Goal: Use online tool/utility: Utilize a website feature to perform a specific function

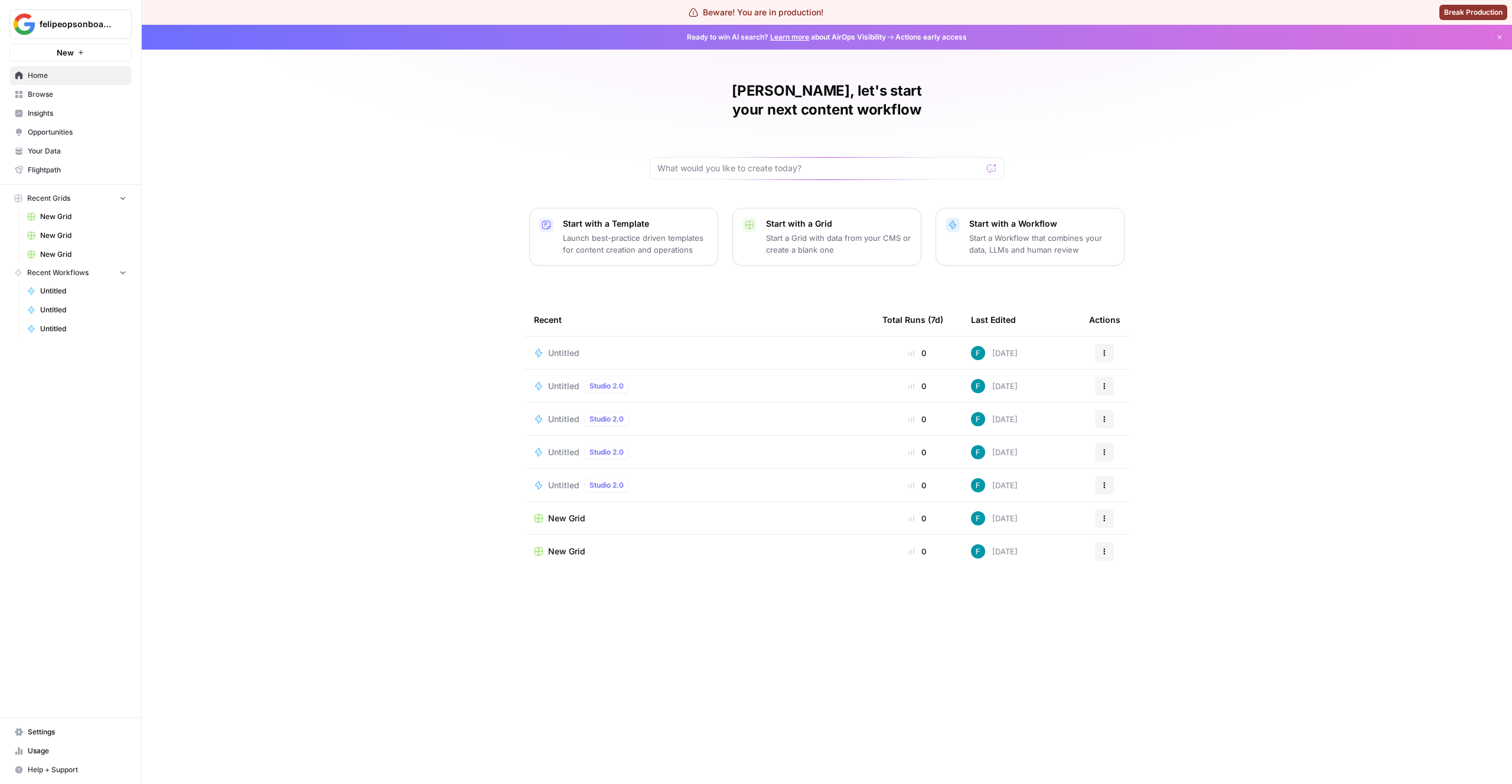
click at [580, 347] on div "Untitled" at bounding box center [568, 353] width 41 height 12
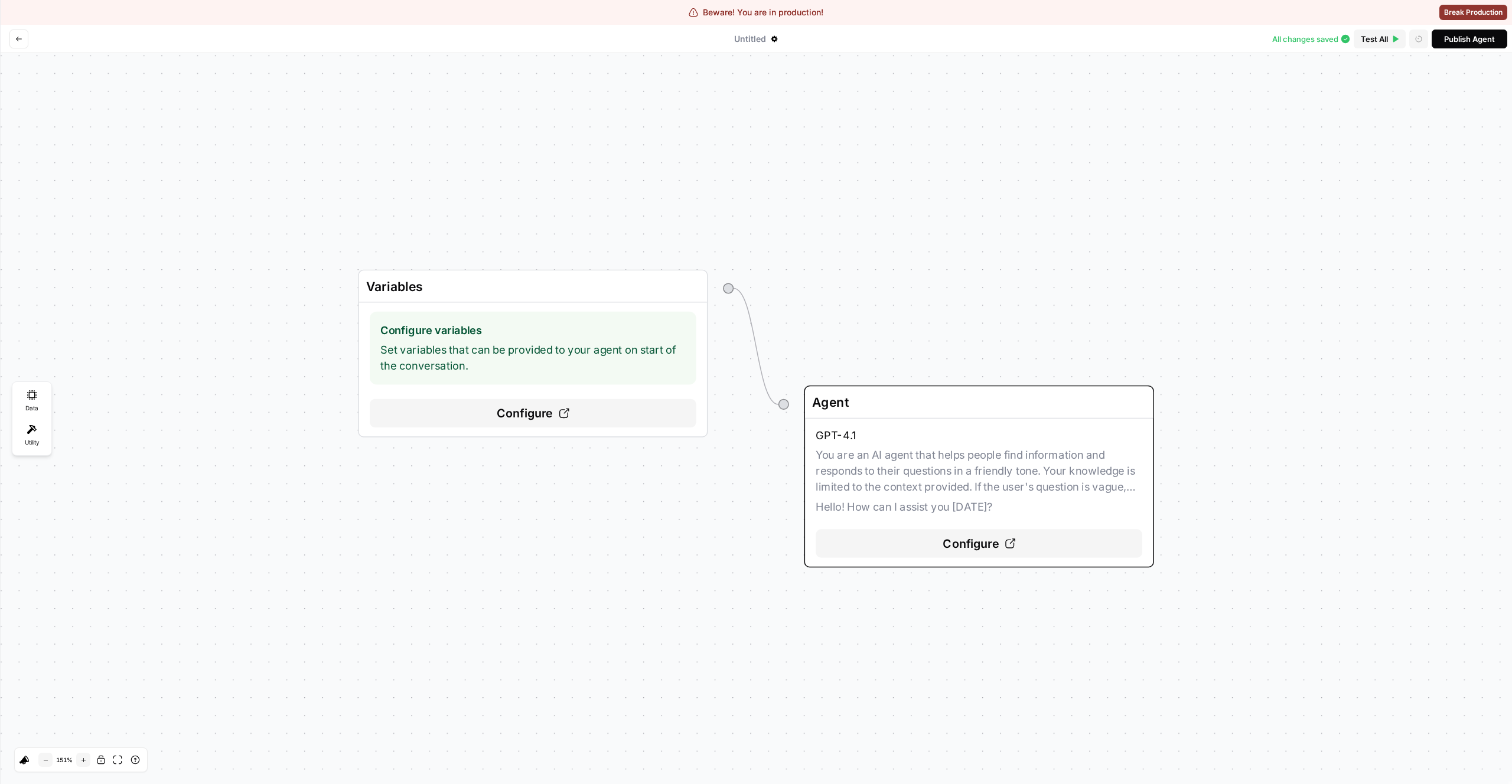
click at [21, 38] on icon "Go back" at bounding box center [19, 39] width 7 height 7
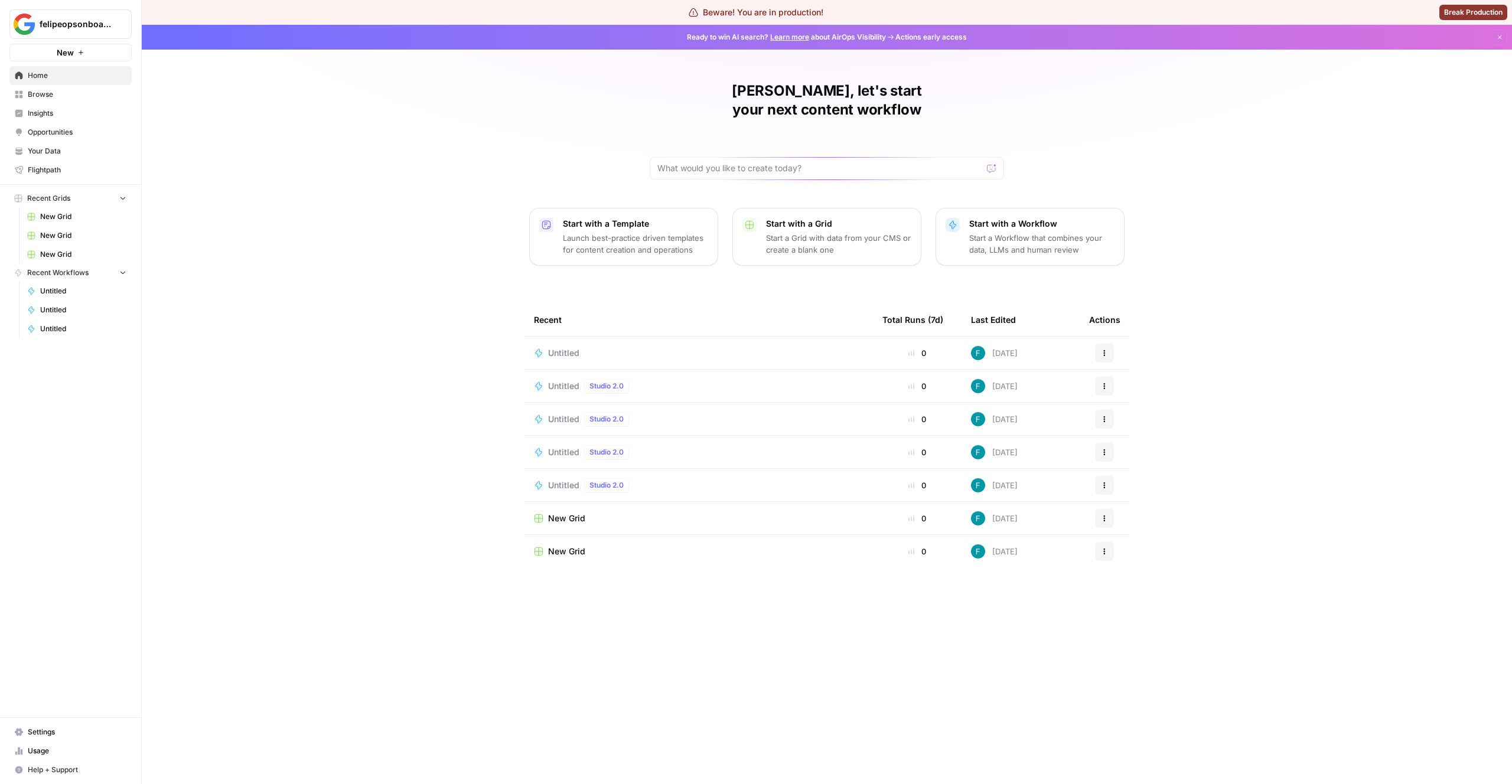
click at [554, 380] on span "Untitled" at bounding box center [564, 386] width 31 height 12
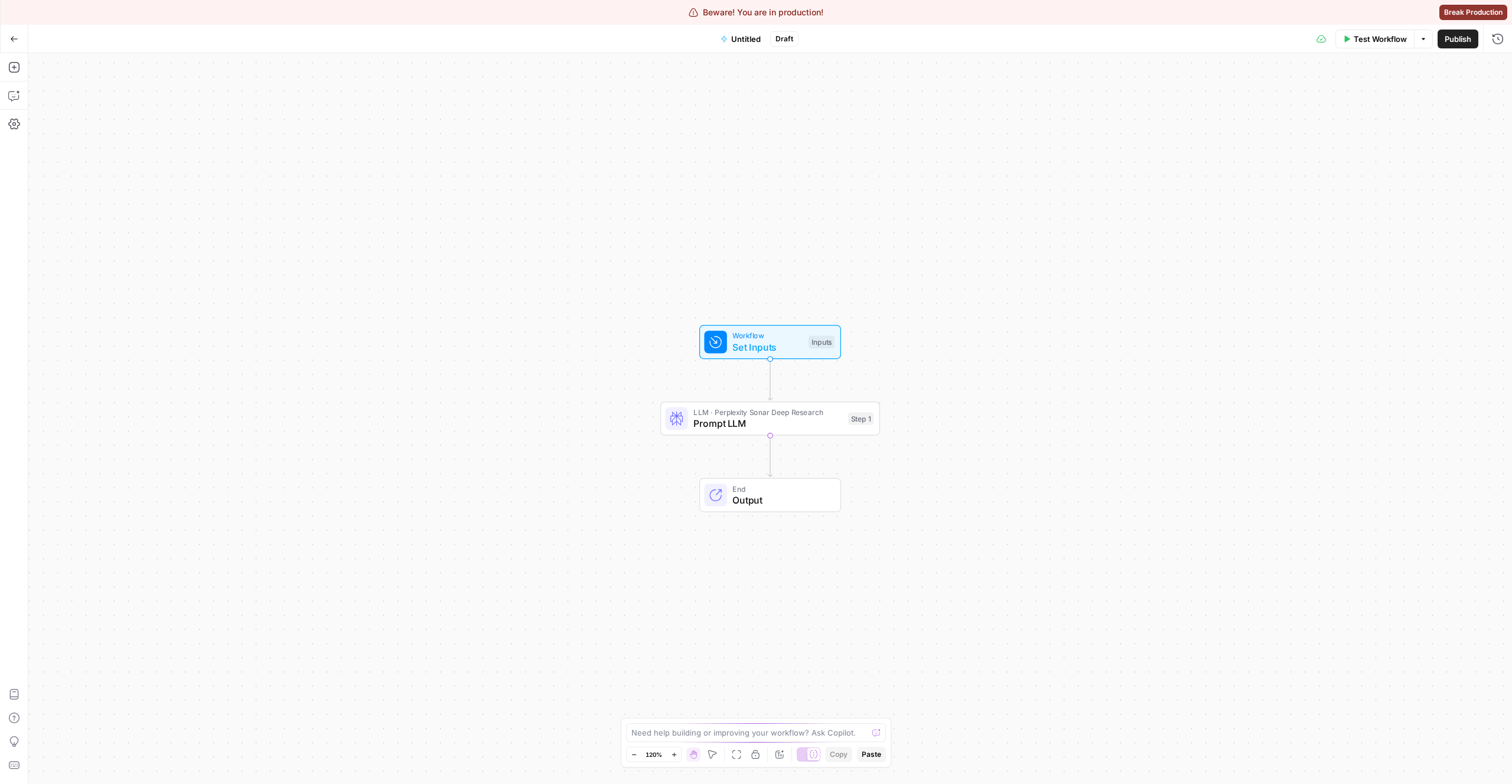
click at [789, 421] on span "Prompt LLM" at bounding box center [767, 423] width 149 height 14
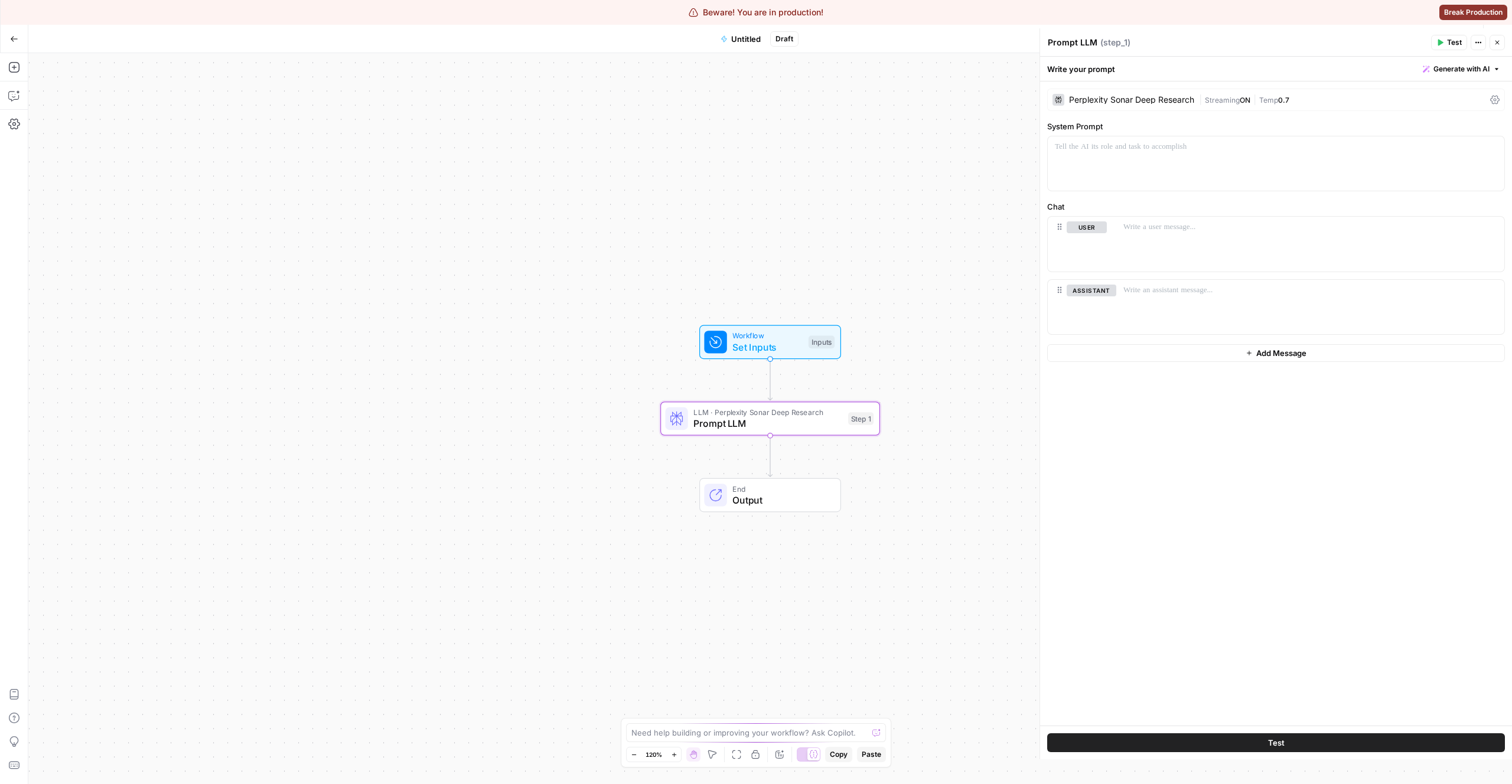
click at [1157, 96] on div "Perplexity Sonar Deep Research" at bounding box center [1132, 100] width 126 height 8
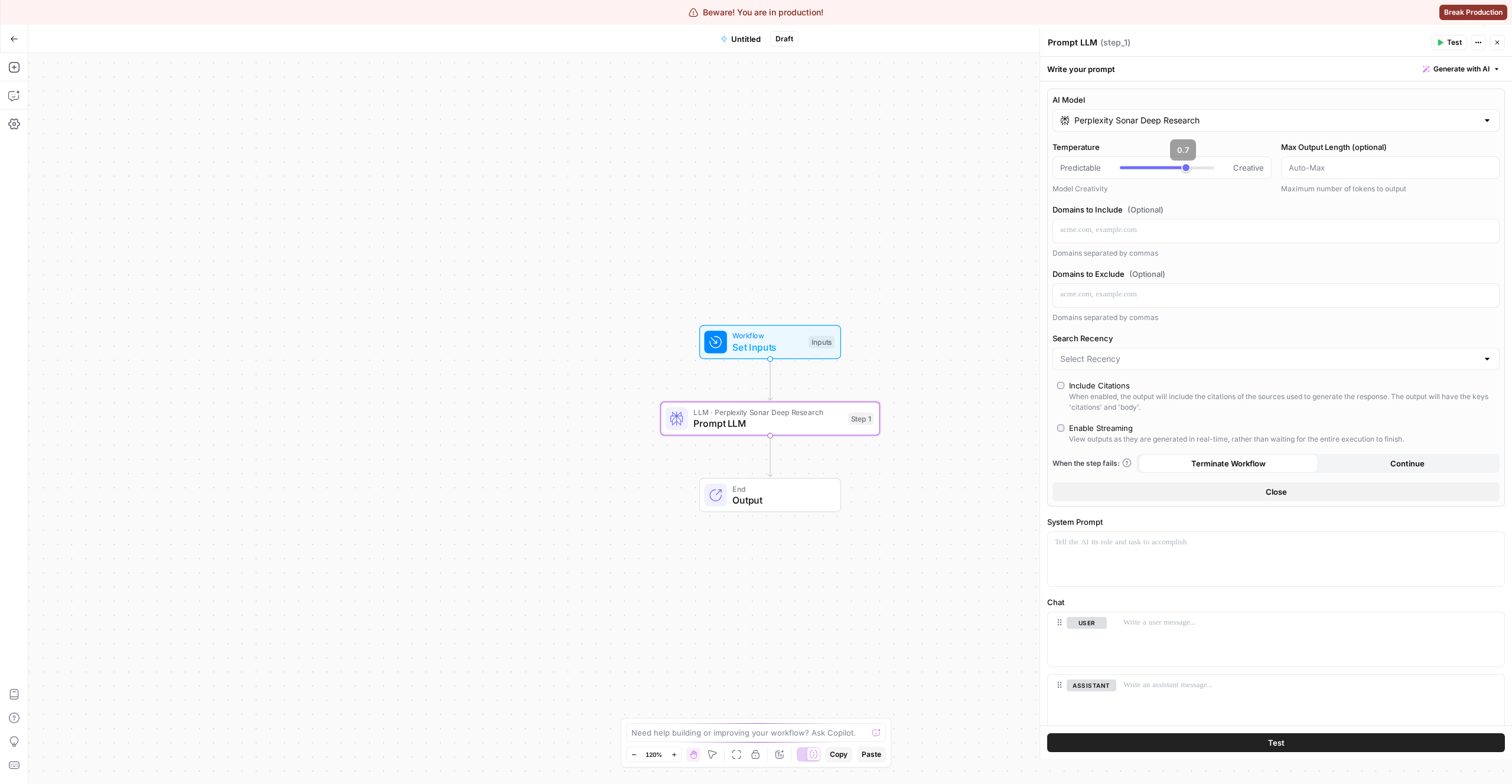
click at [1135, 120] on input "Perplexity Sonar Deep Research" at bounding box center [1276, 121] width 403 height 12
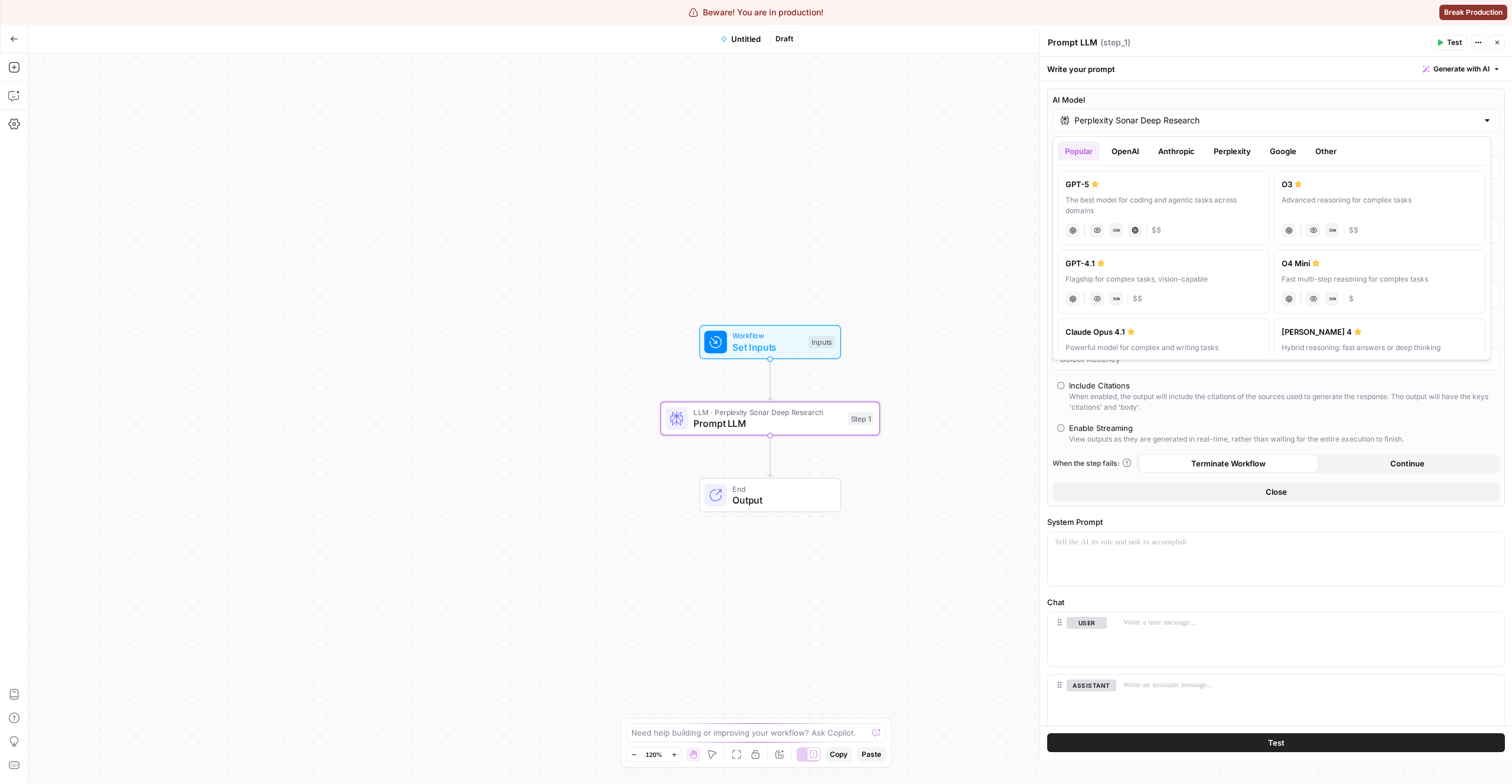
click at [1189, 211] on div "The best model for coding and agentic tasks across domains" at bounding box center [1163, 205] width 196 height 21
type input "GPT-5"
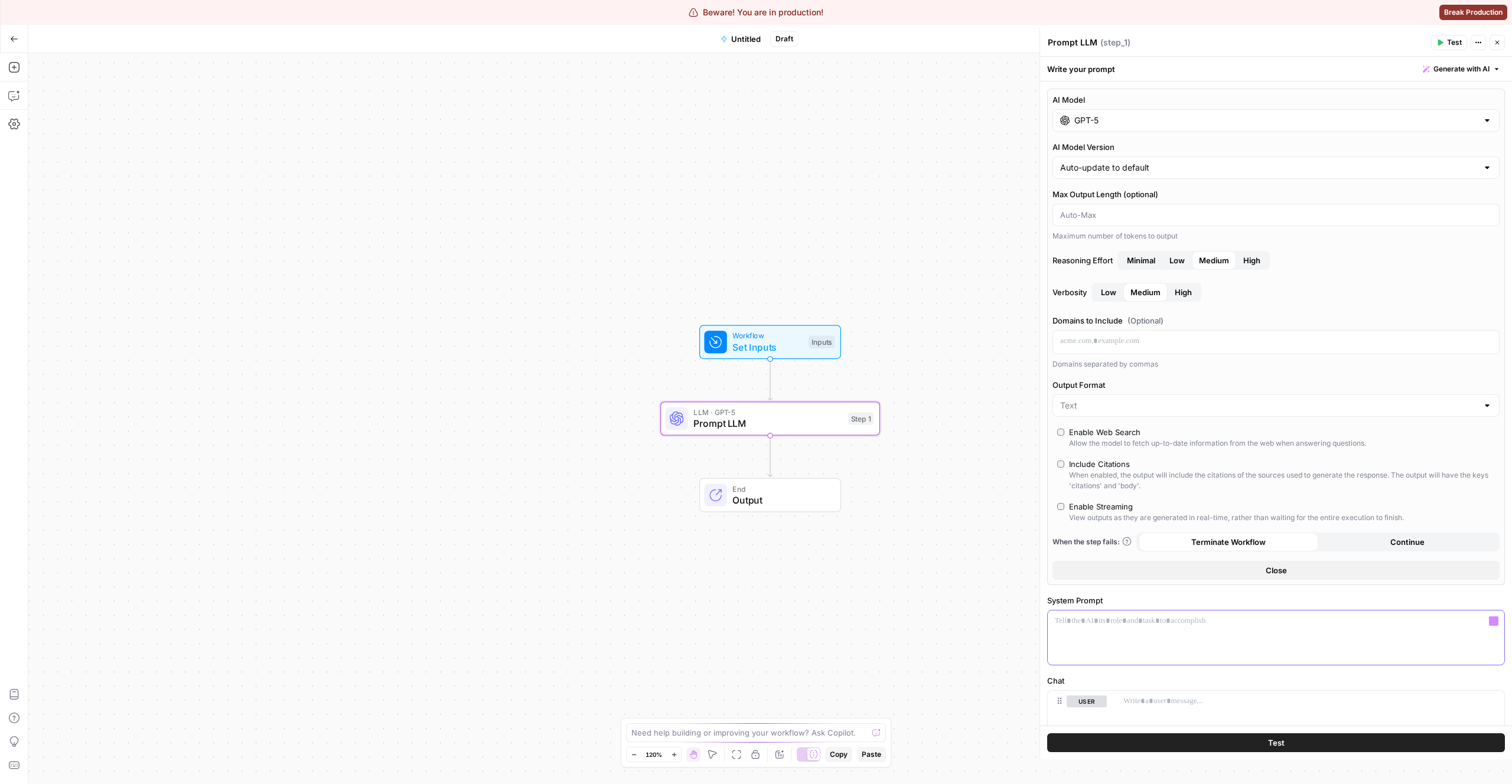
click at [1134, 634] on div at bounding box center [1276, 638] width 456 height 54
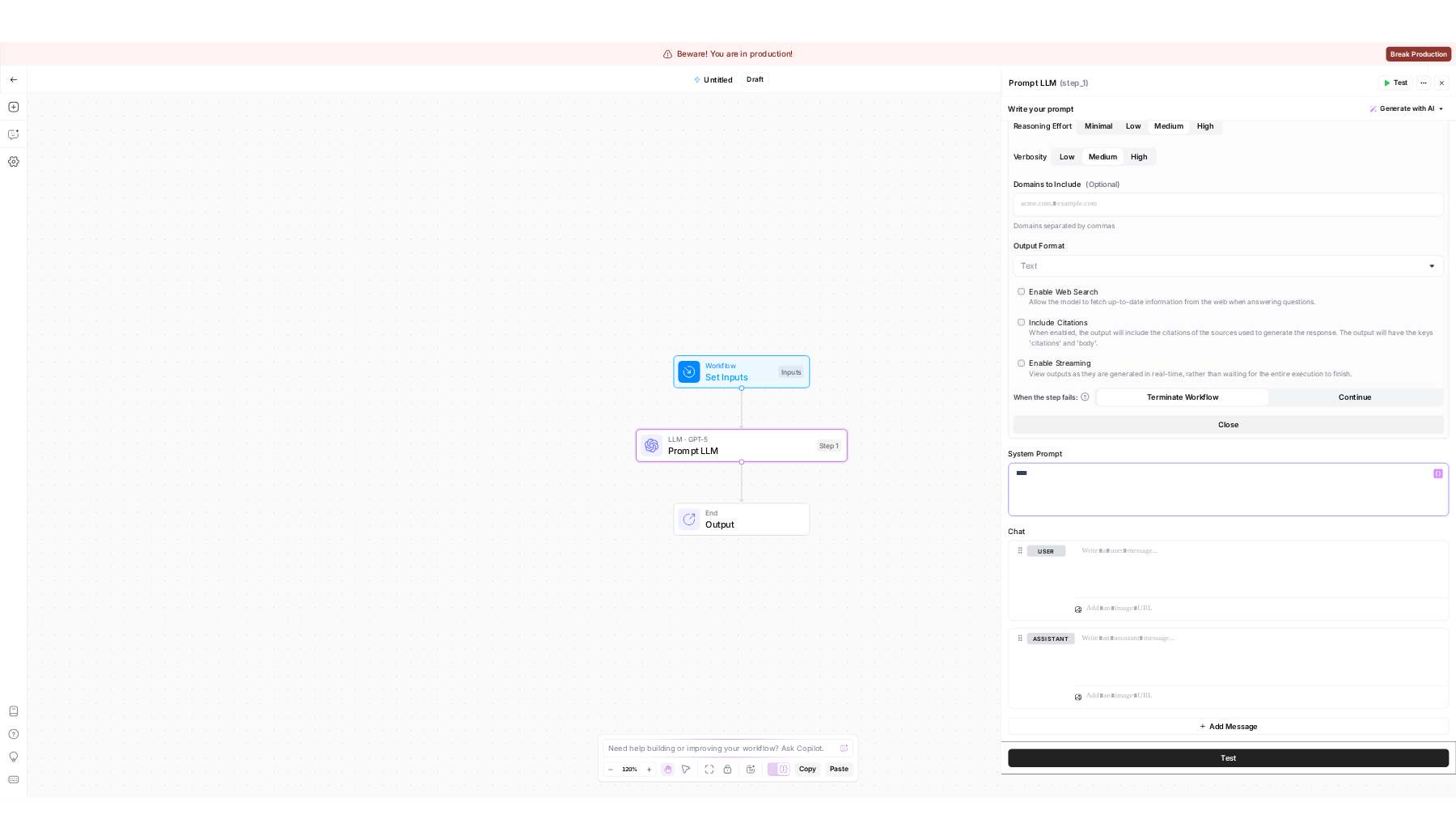
scroll to position [238, 0]
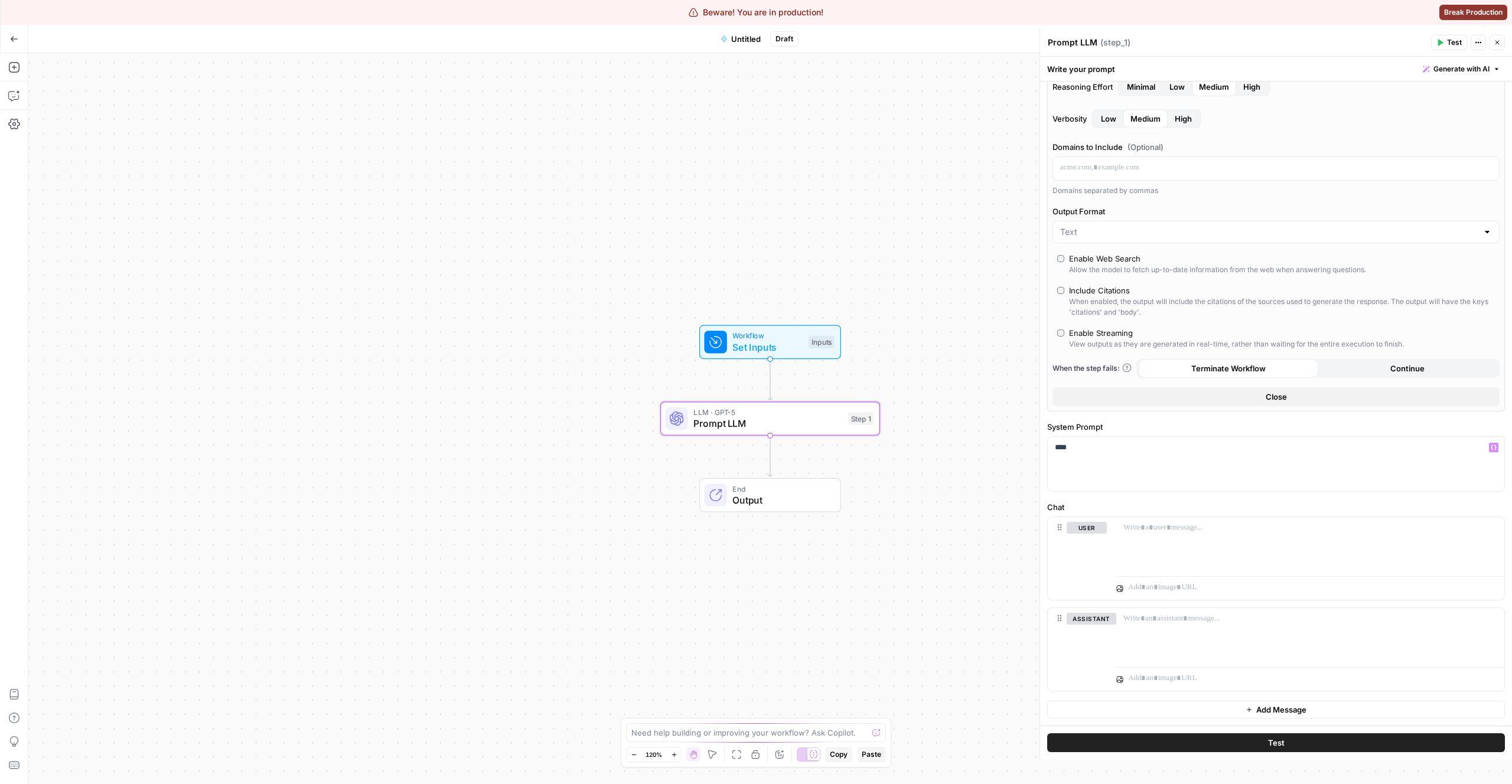
click at [1231, 750] on button "Test" at bounding box center [1276, 743] width 458 height 19
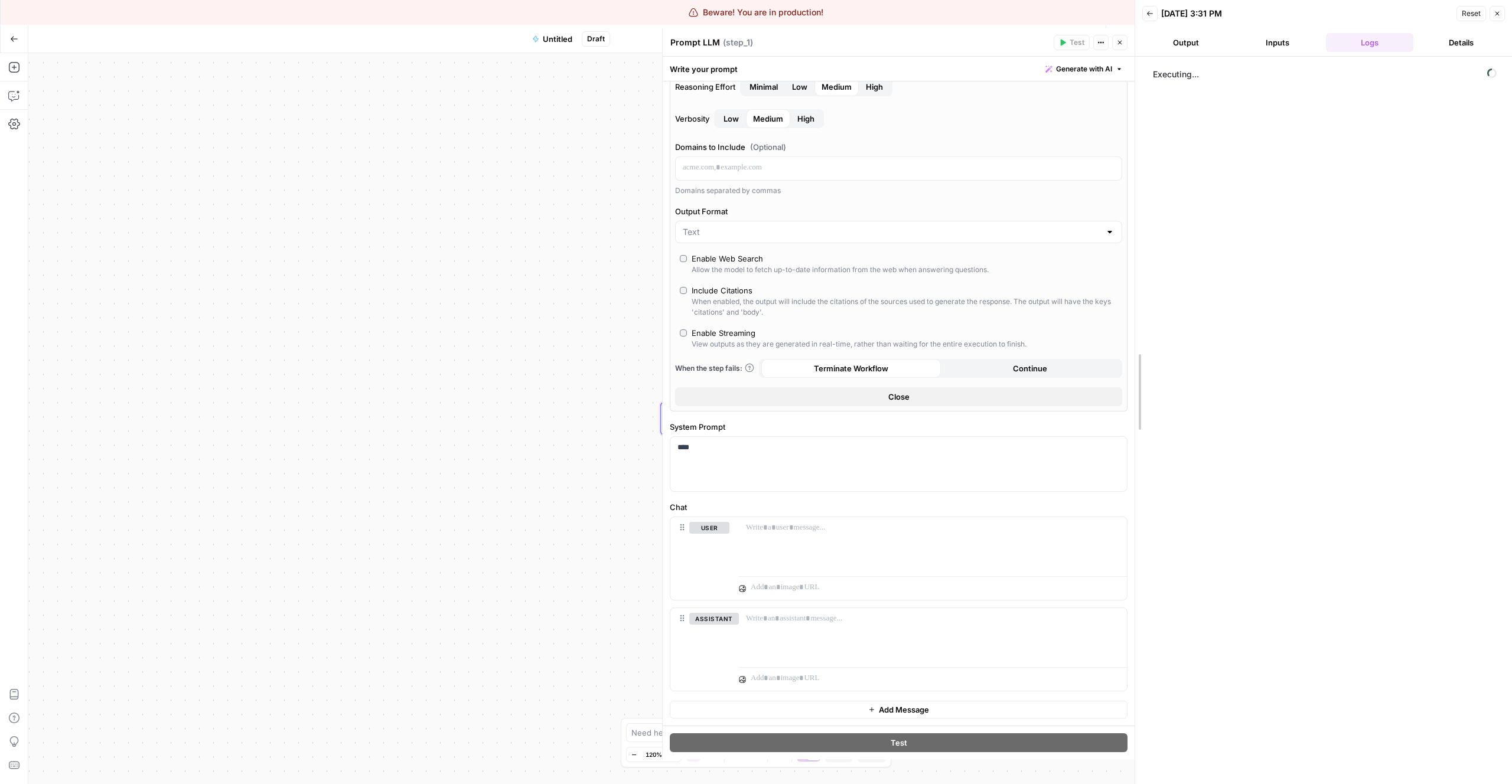
drag, startPoint x: 1133, startPoint y: 247, endPoint x: 1035, endPoint y: 247, distance: 98.0
click at [1130, 247] on div at bounding box center [1135, 392] width 12 height 784
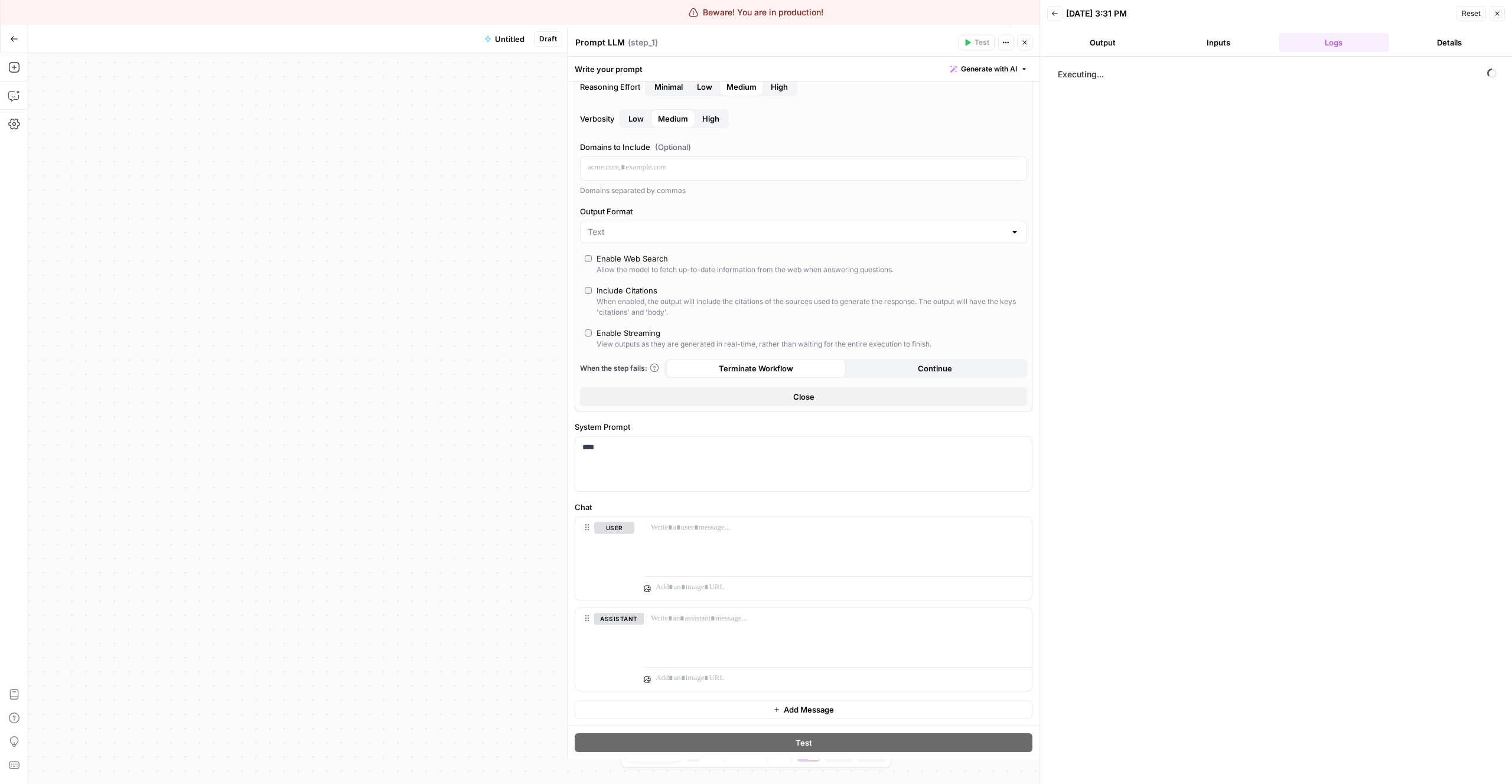
click at [1199, 47] on button "Inputs" at bounding box center [1218, 43] width 111 height 19
click at [1096, 40] on button "Output" at bounding box center [1103, 43] width 111 height 19
click at [1190, 47] on button "Inputs" at bounding box center [1218, 43] width 111 height 19
click at [1345, 39] on button "Logs" at bounding box center [1334, 43] width 111 height 19
click at [1472, 45] on button "Details" at bounding box center [1450, 43] width 111 height 19
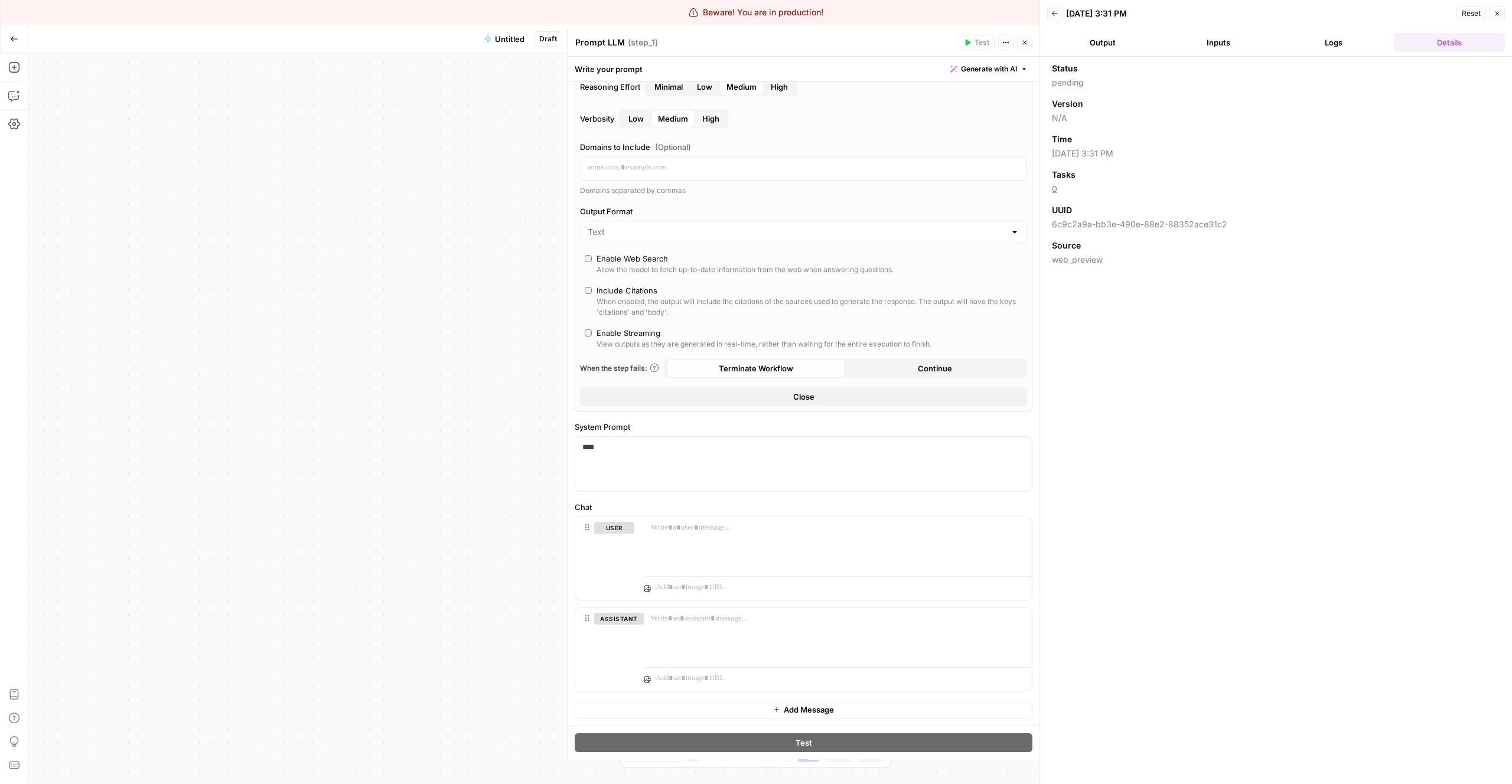
click at [1339, 42] on button "Logs" at bounding box center [1334, 43] width 111 height 19
click at [1223, 44] on button "Inputs" at bounding box center [1218, 43] width 111 height 19
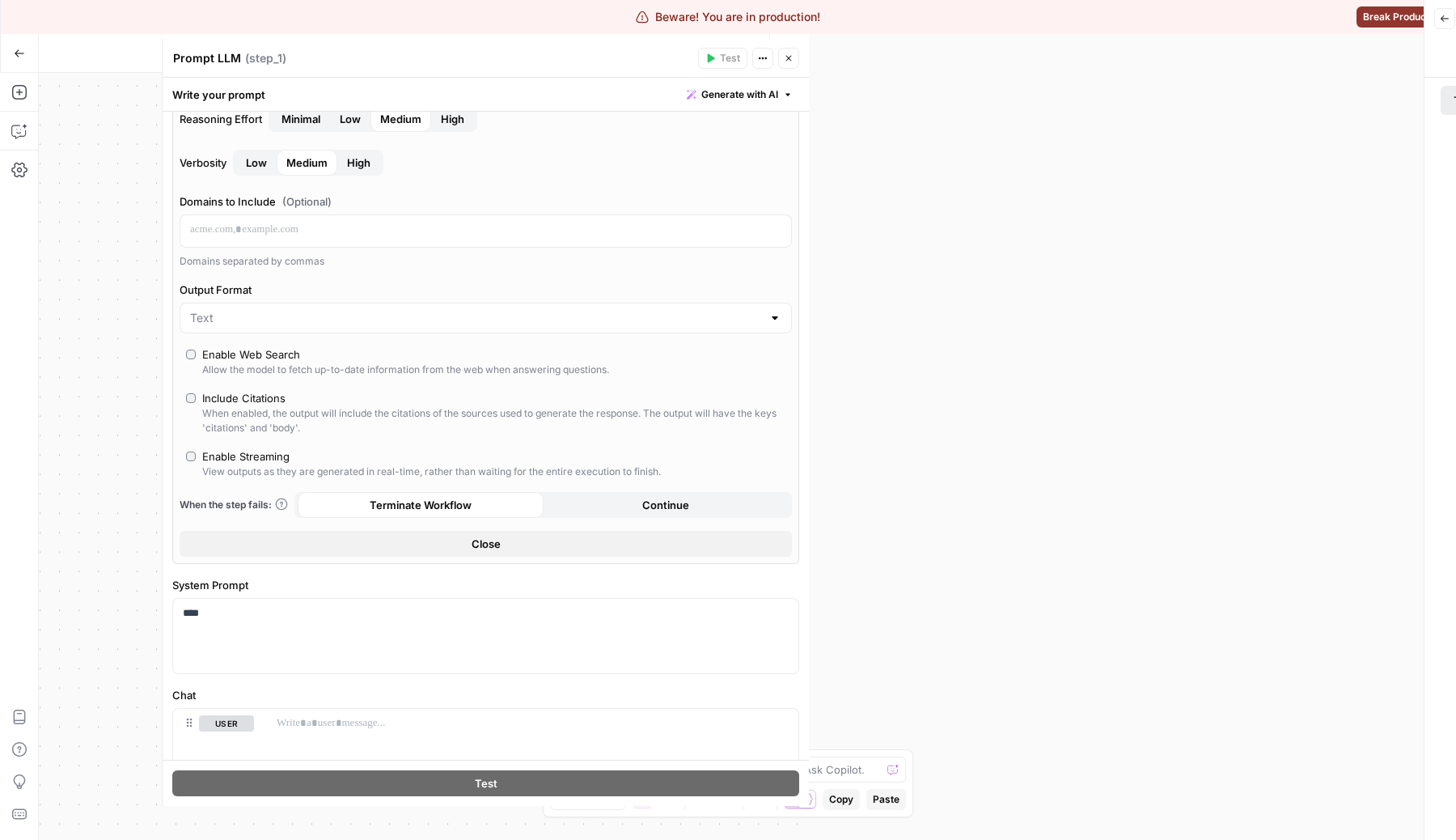
scroll to position [238, 0]
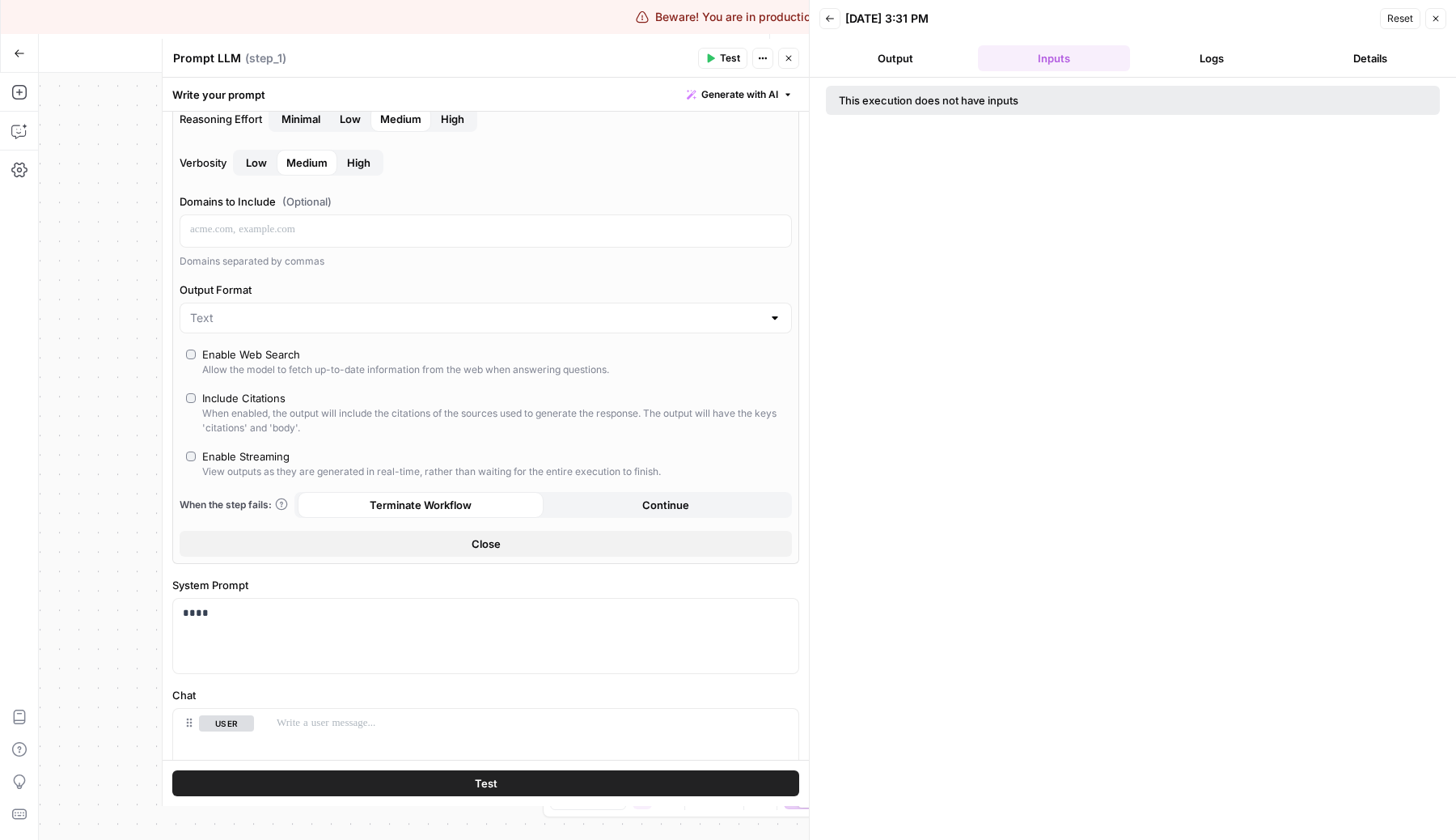
click at [791, 71] on header "Prompt LLM Prompt LLM ( step_1 ) Test Actions Close" at bounding box center [486, 58] width 646 height 39
click at [790, 63] on button "Close" at bounding box center [789, 58] width 21 height 21
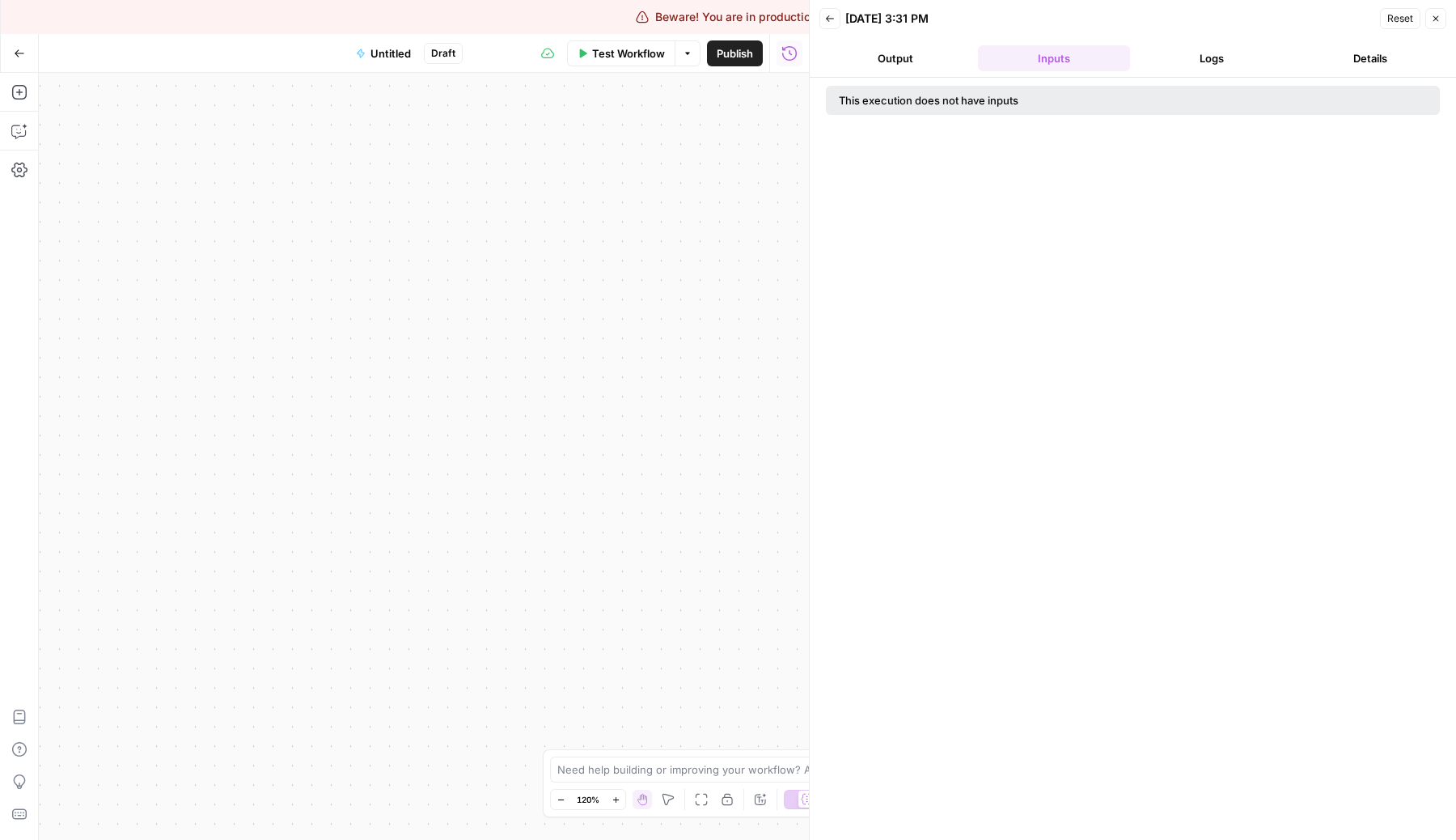
click at [1437, 7] on div "Reset Close" at bounding box center [1413, 19] width 66 height 24
click at [1437, 11] on button "Close" at bounding box center [1436, 19] width 21 height 21
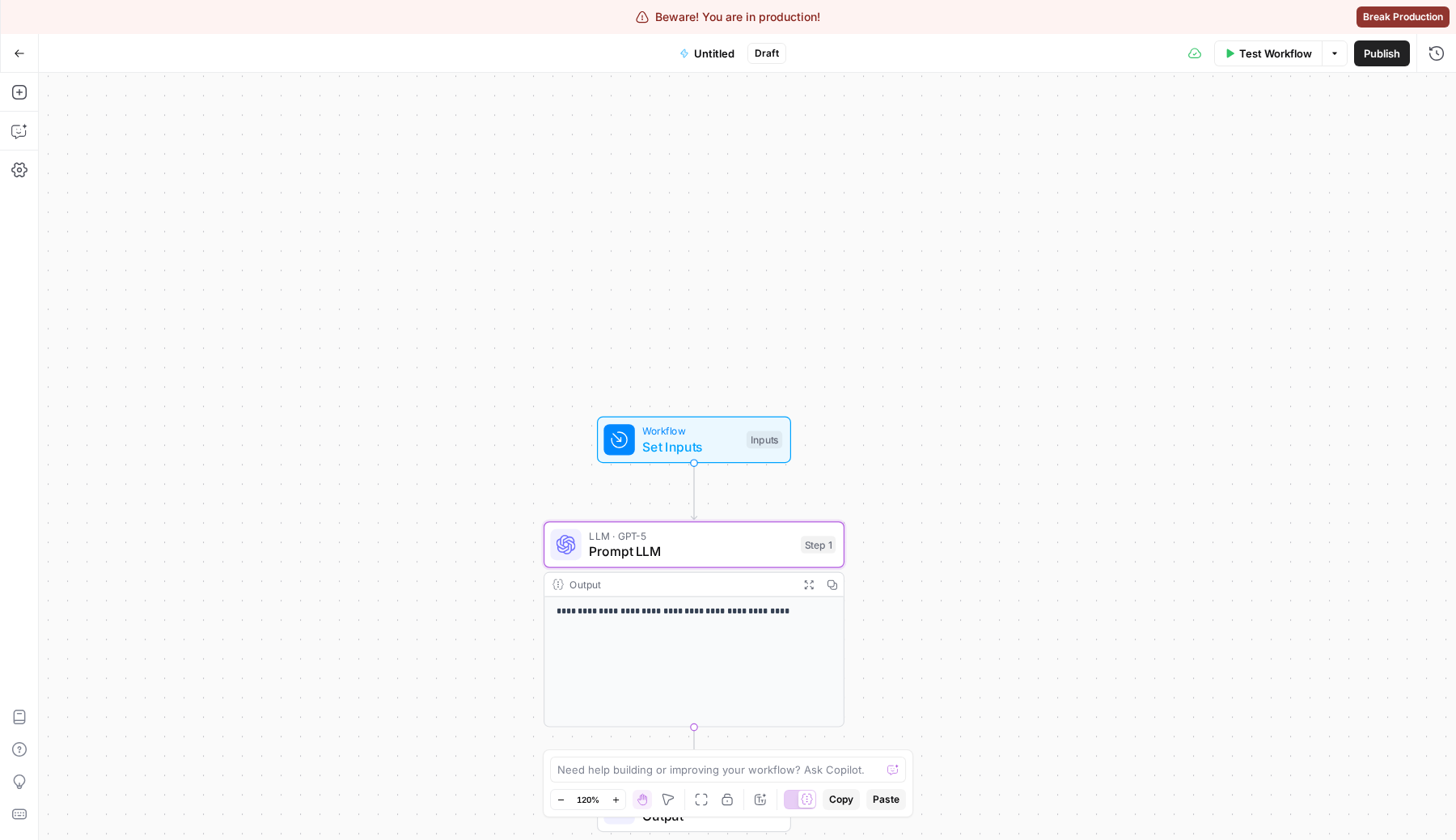
drag, startPoint x: 302, startPoint y: 330, endPoint x: 151, endPoint y: 308, distance: 152.6
click at [150, 308] on div "**********" at bounding box center [747, 456] width 1417 height 767
click at [1267, 50] on span "Test Workflow" at bounding box center [1275, 54] width 73 height 16
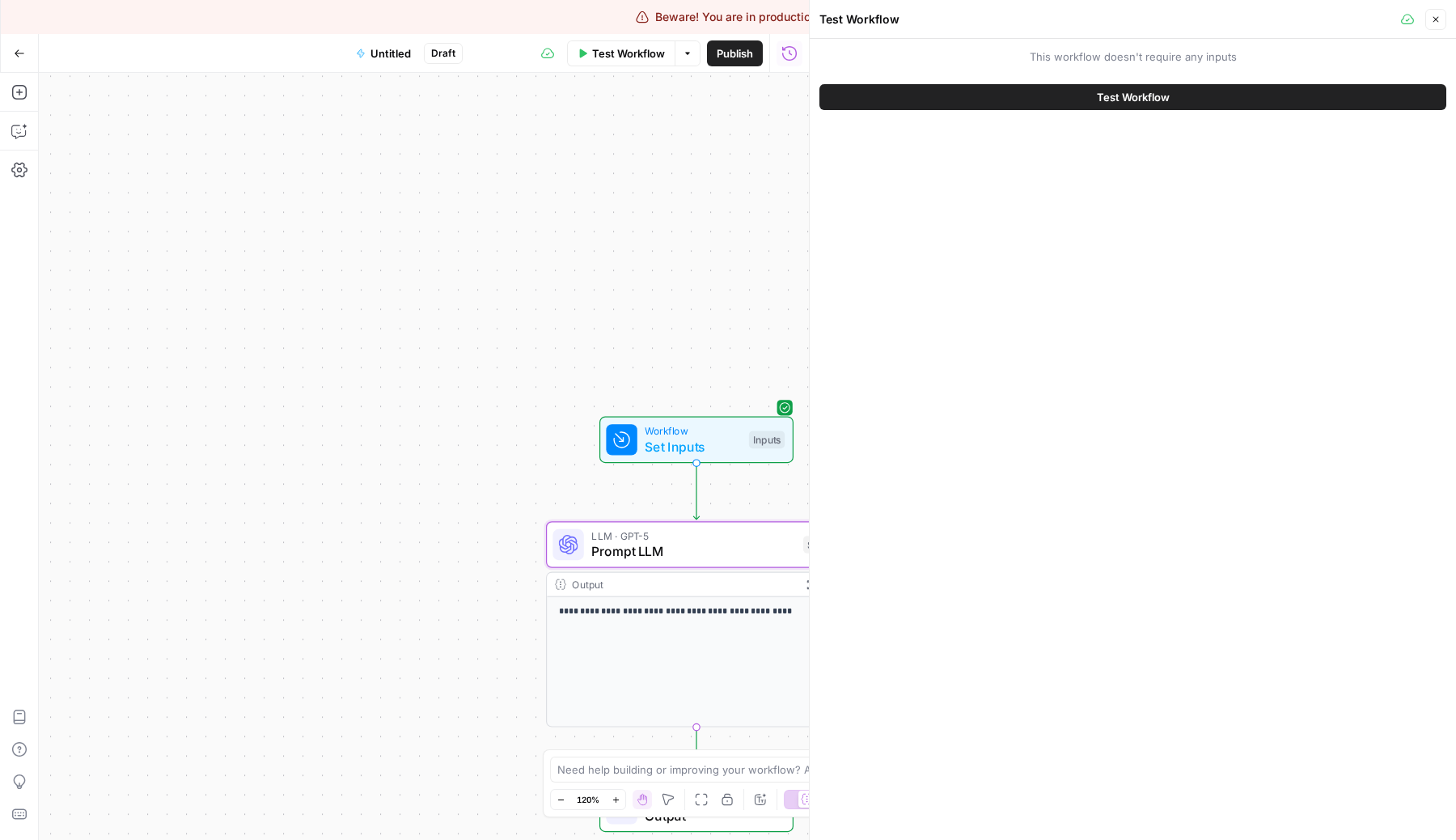
click at [1074, 106] on button "Test Workflow" at bounding box center [1133, 97] width 627 height 26
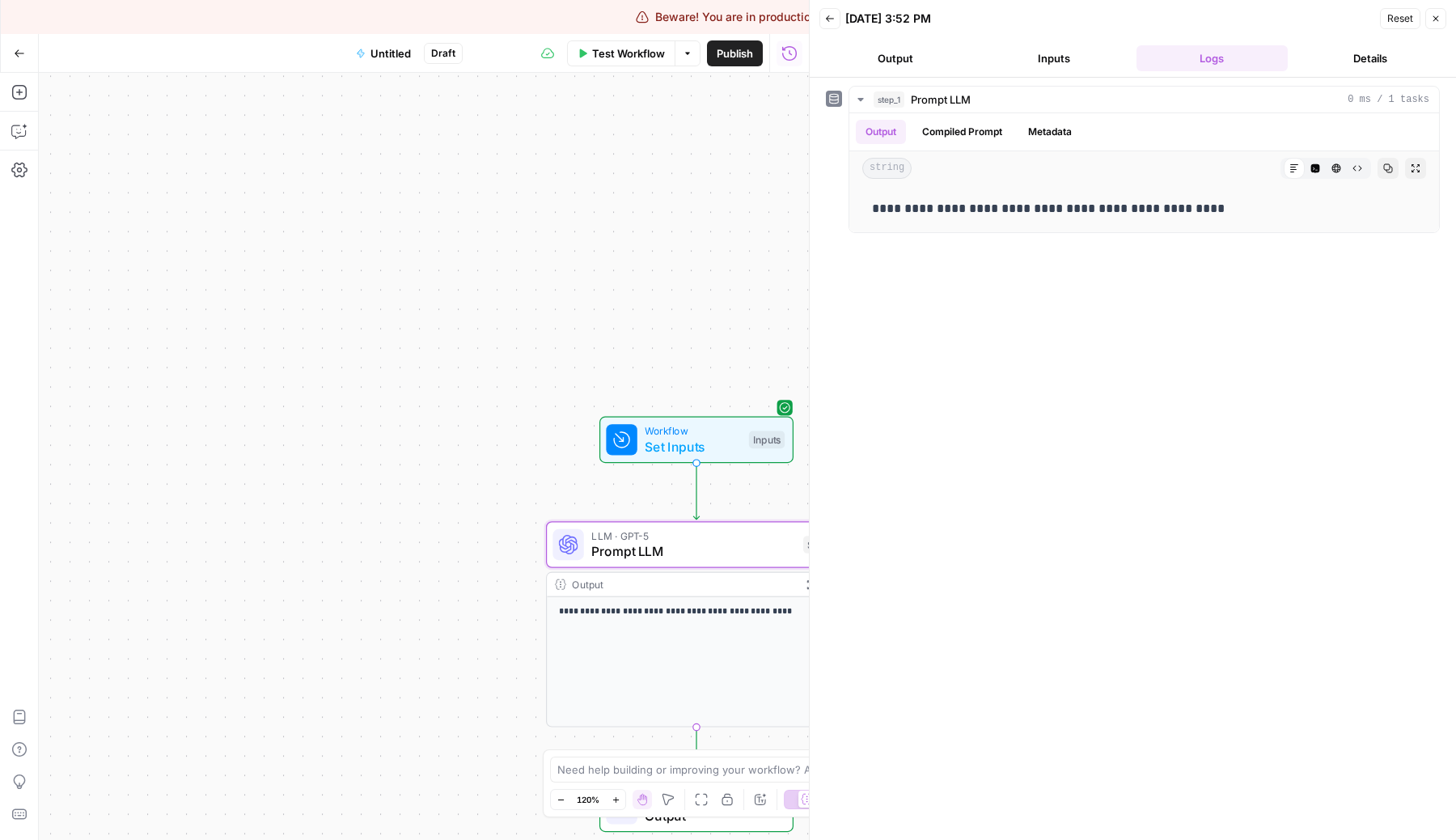
click at [730, 542] on span "Prompt LLM" at bounding box center [692, 551] width 203 height 19
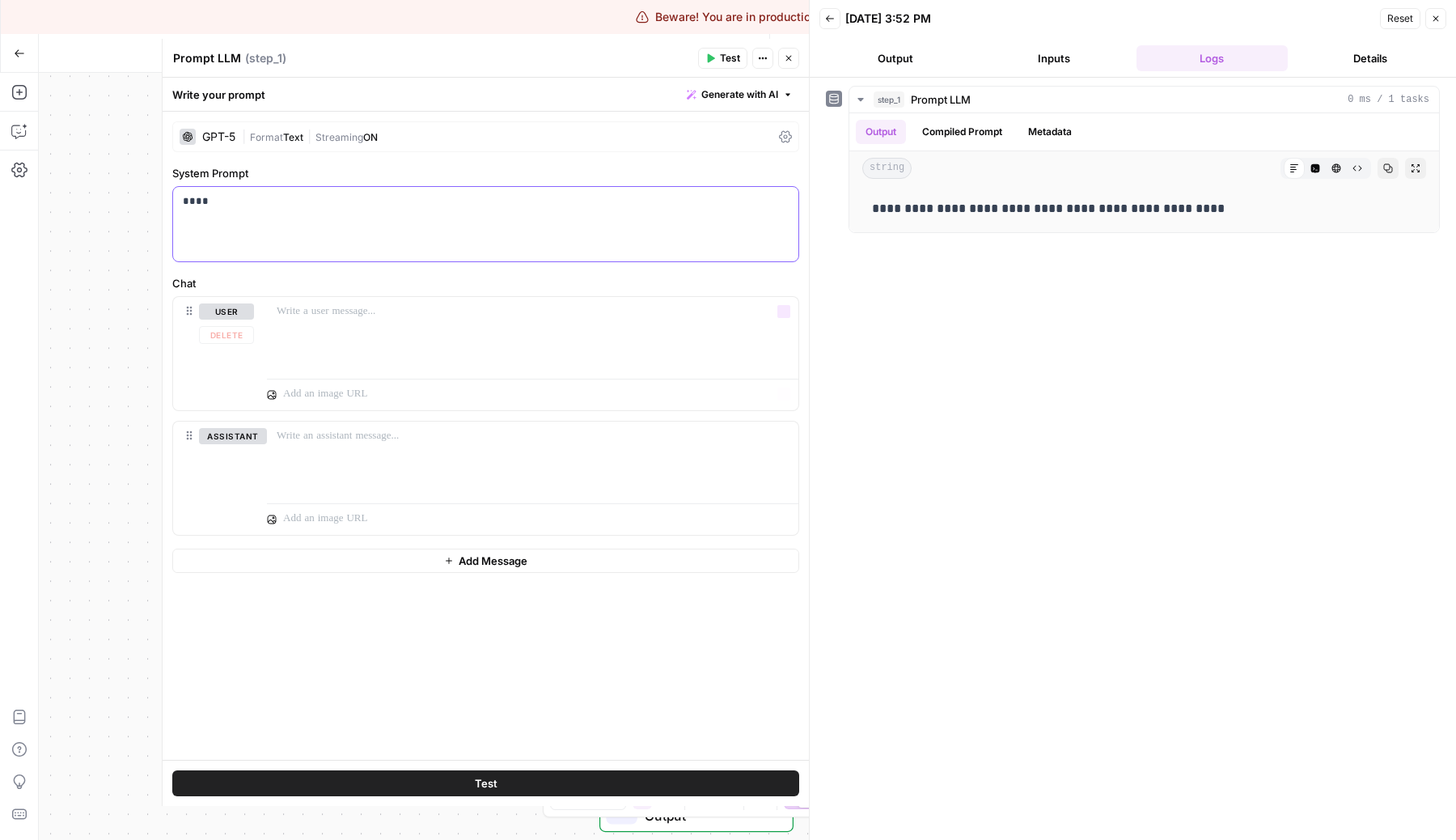
click at [527, 234] on div "****" at bounding box center [486, 224] width 625 height 75
click at [789, 41] on header "Prompt LLM Prompt LLM ( step_1 ) Test Actions Close" at bounding box center [486, 58] width 646 height 39
click at [1394, 56] on button "Details" at bounding box center [1370, 58] width 152 height 26
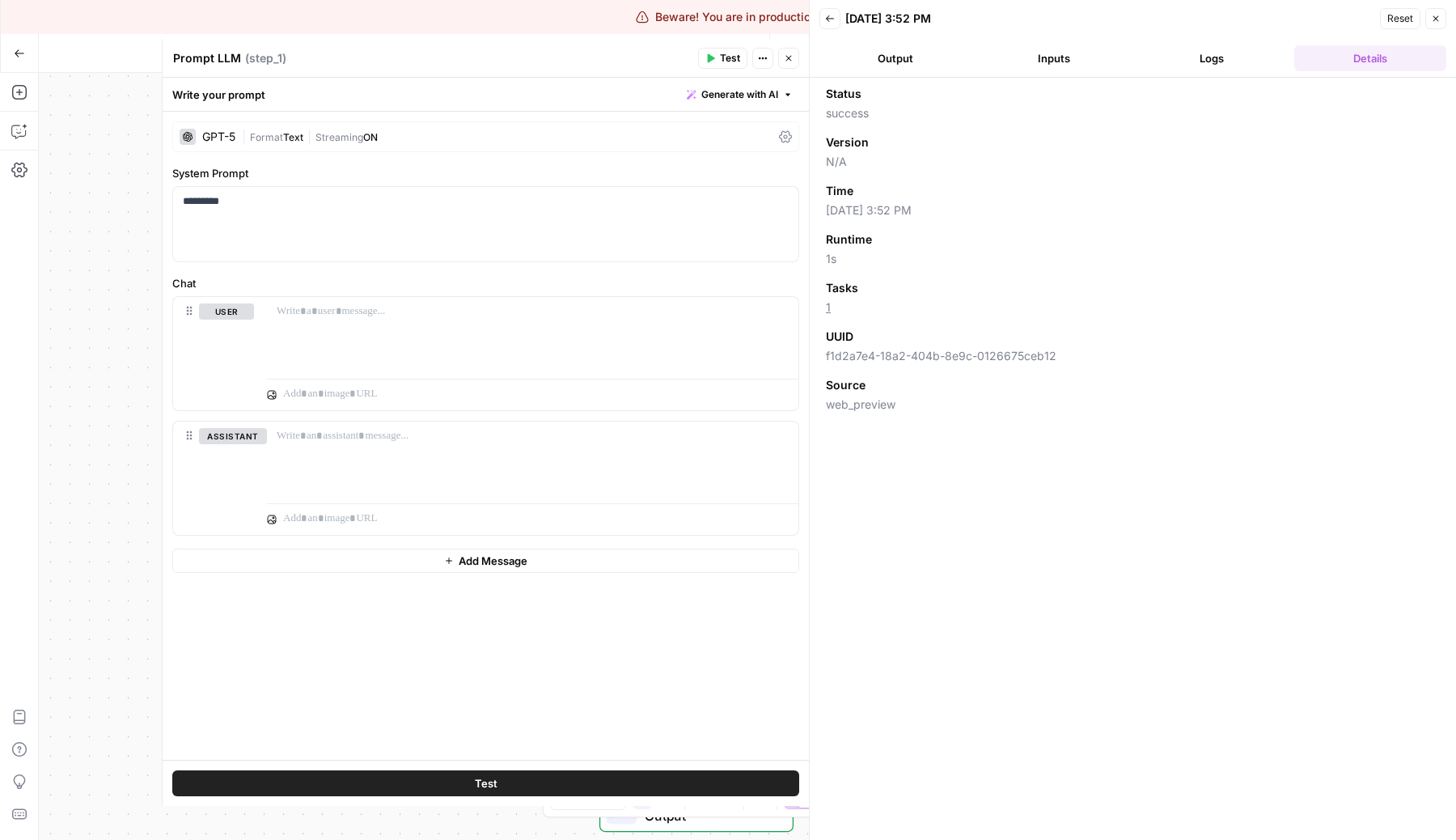
click at [790, 55] on icon "button" at bounding box center [789, 58] width 10 height 10
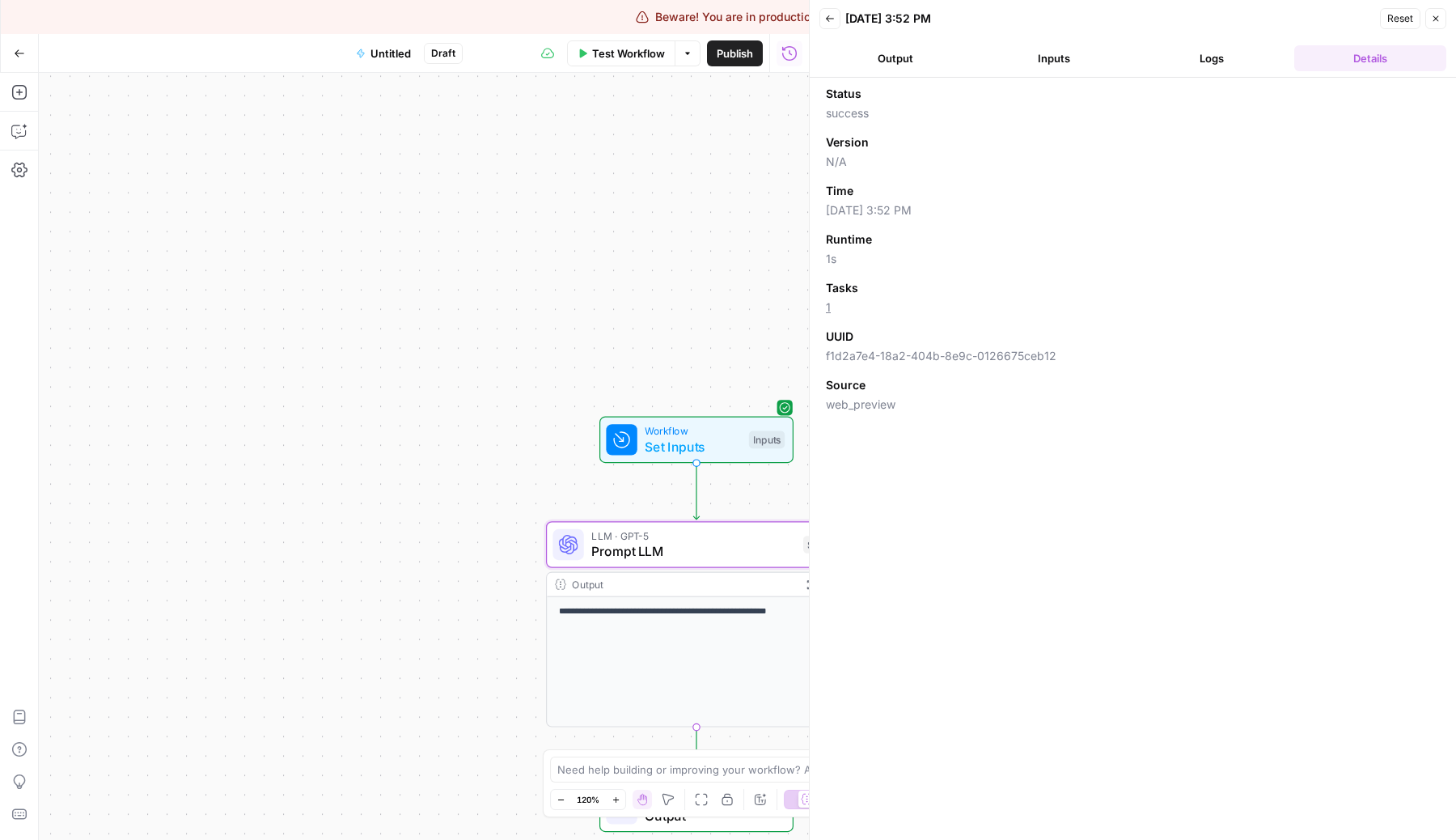
click at [623, 51] on span "Test Workflow" at bounding box center [628, 54] width 73 height 16
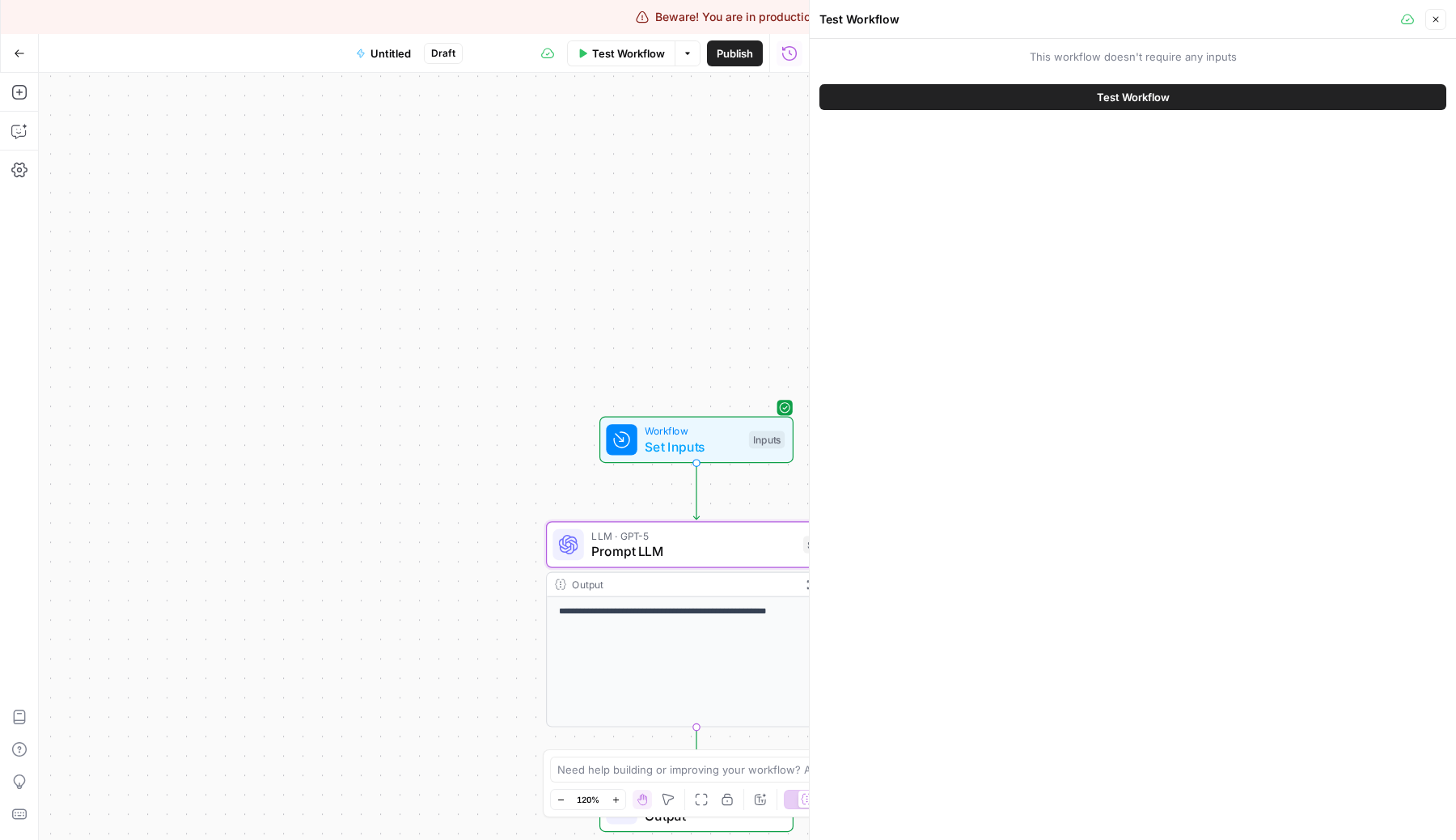
click at [999, 96] on button "Test Workflow" at bounding box center [1133, 97] width 627 height 26
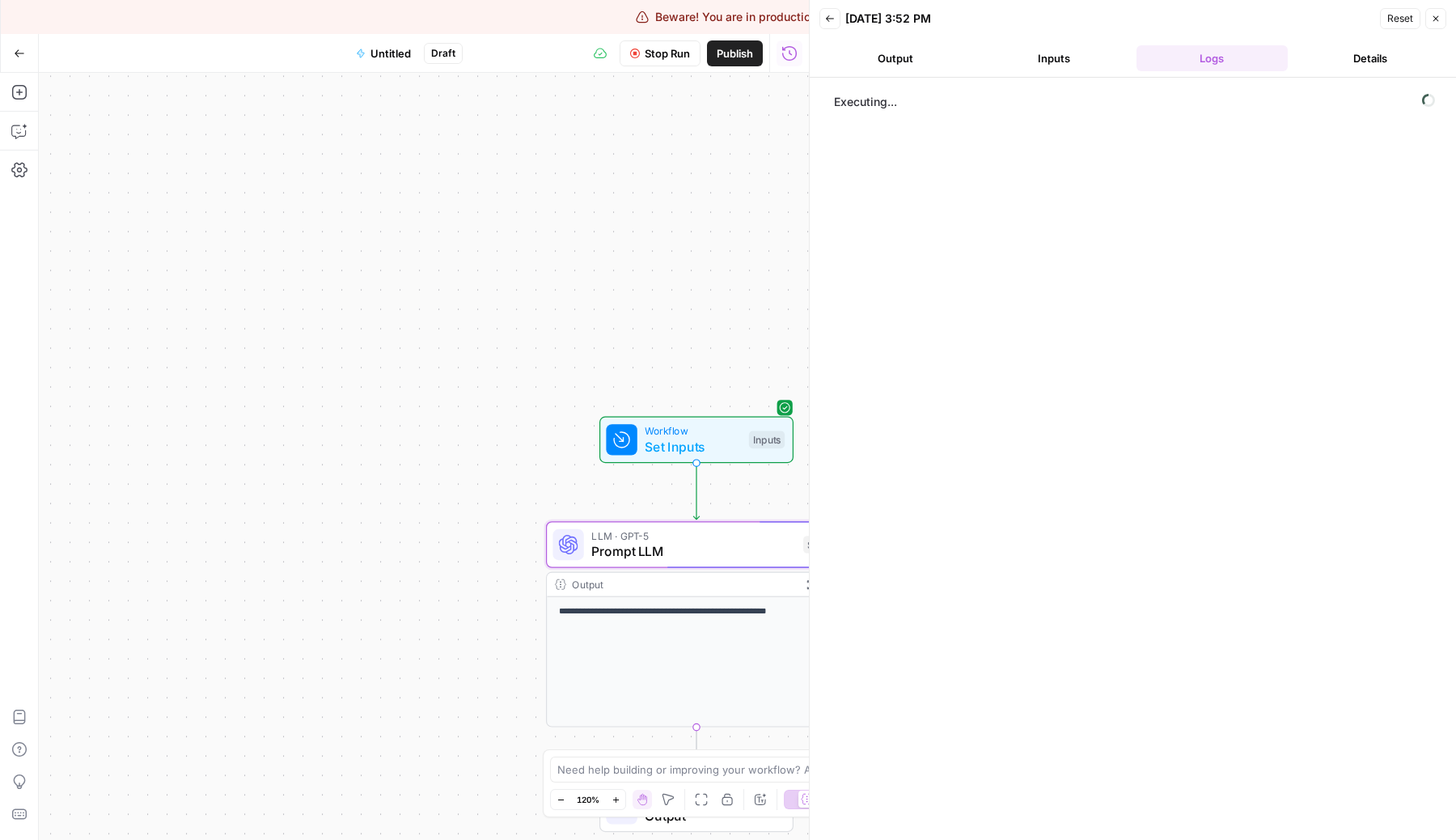
click at [1341, 56] on button "Details" at bounding box center [1370, 58] width 152 height 26
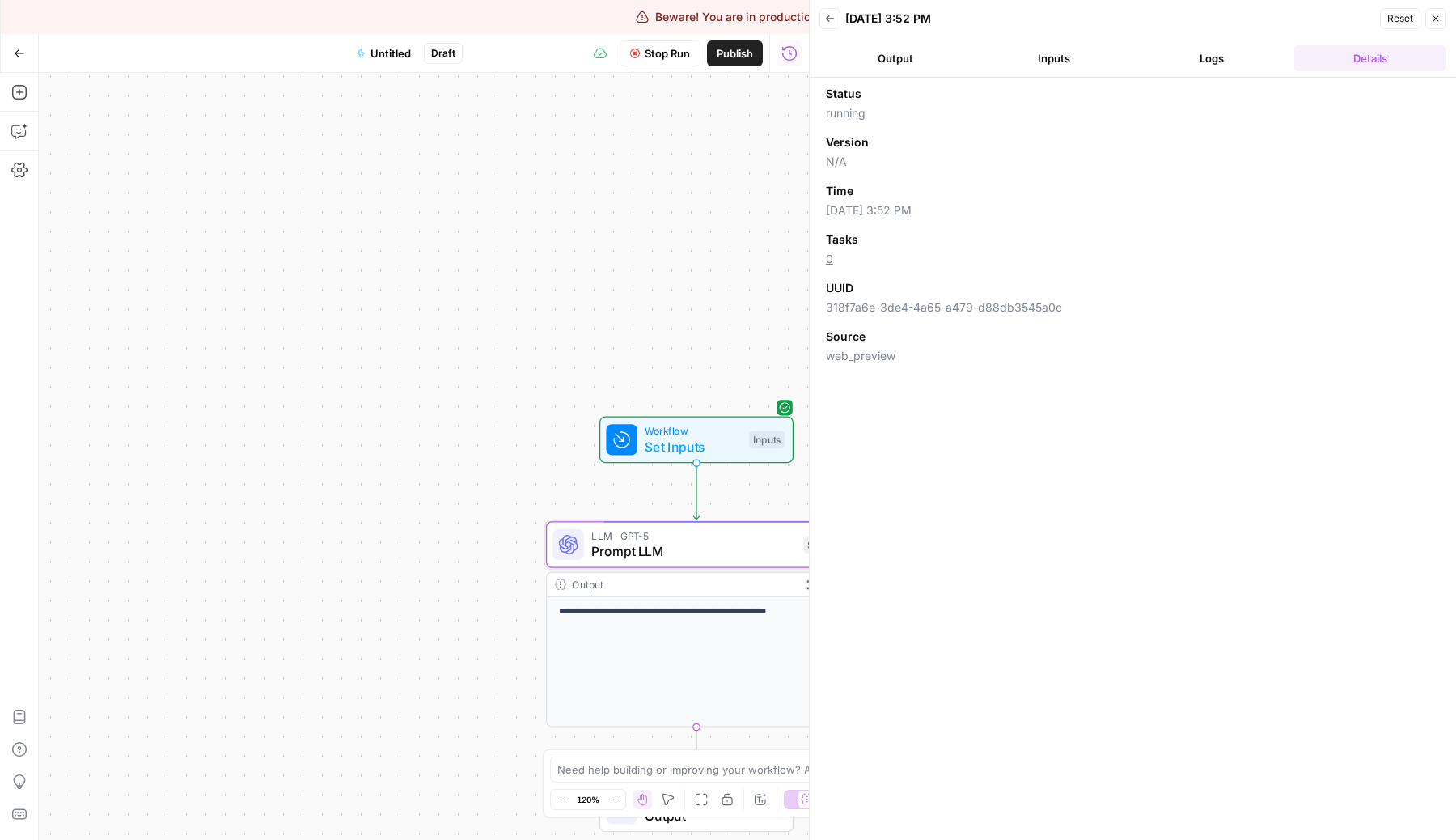
click at [1196, 52] on button "Logs" at bounding box center [1213, 58] width 152 height 26
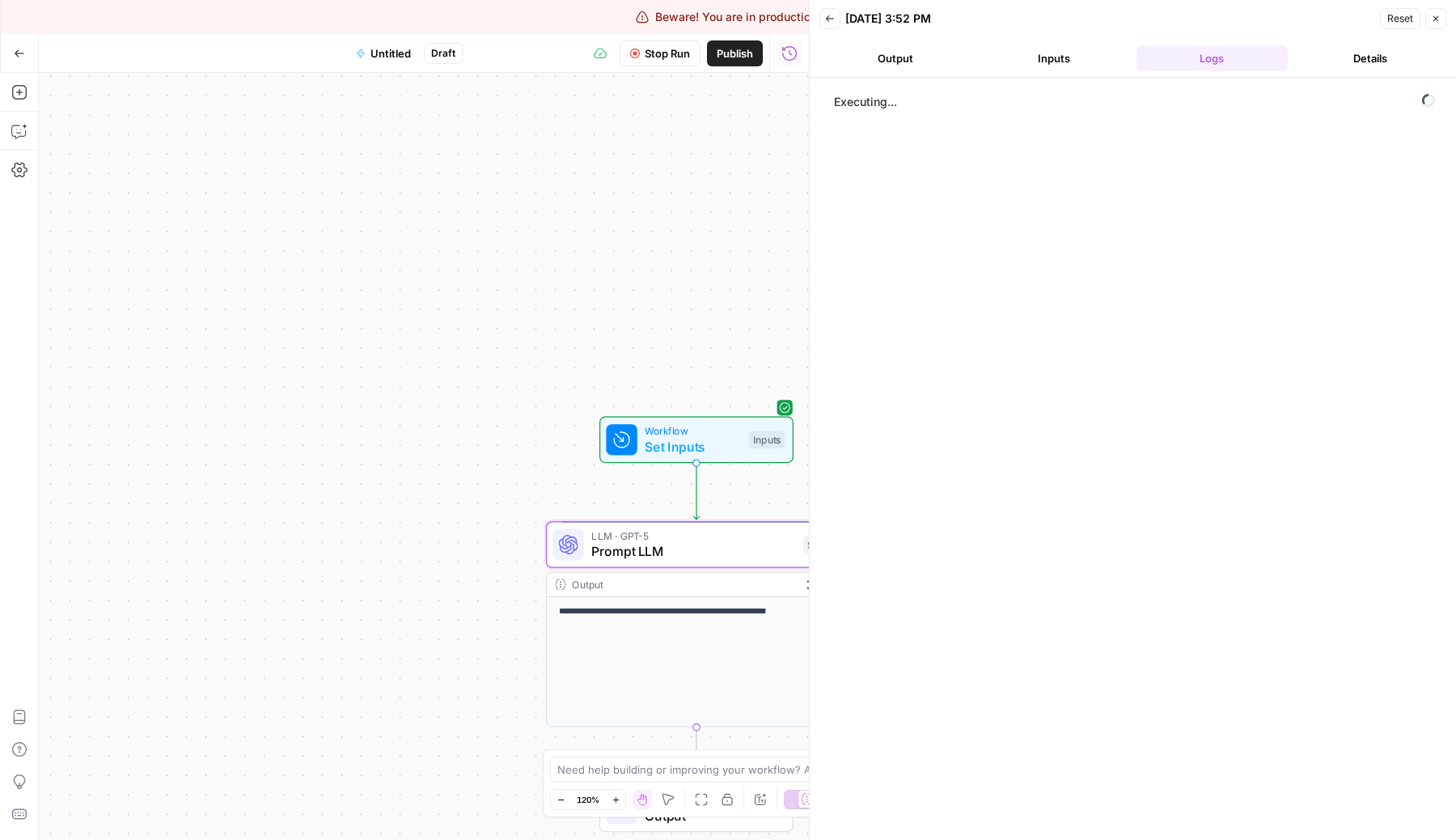
click at [923, 66] on button "Output" at bounding box center [896, 58] width 152 height 26
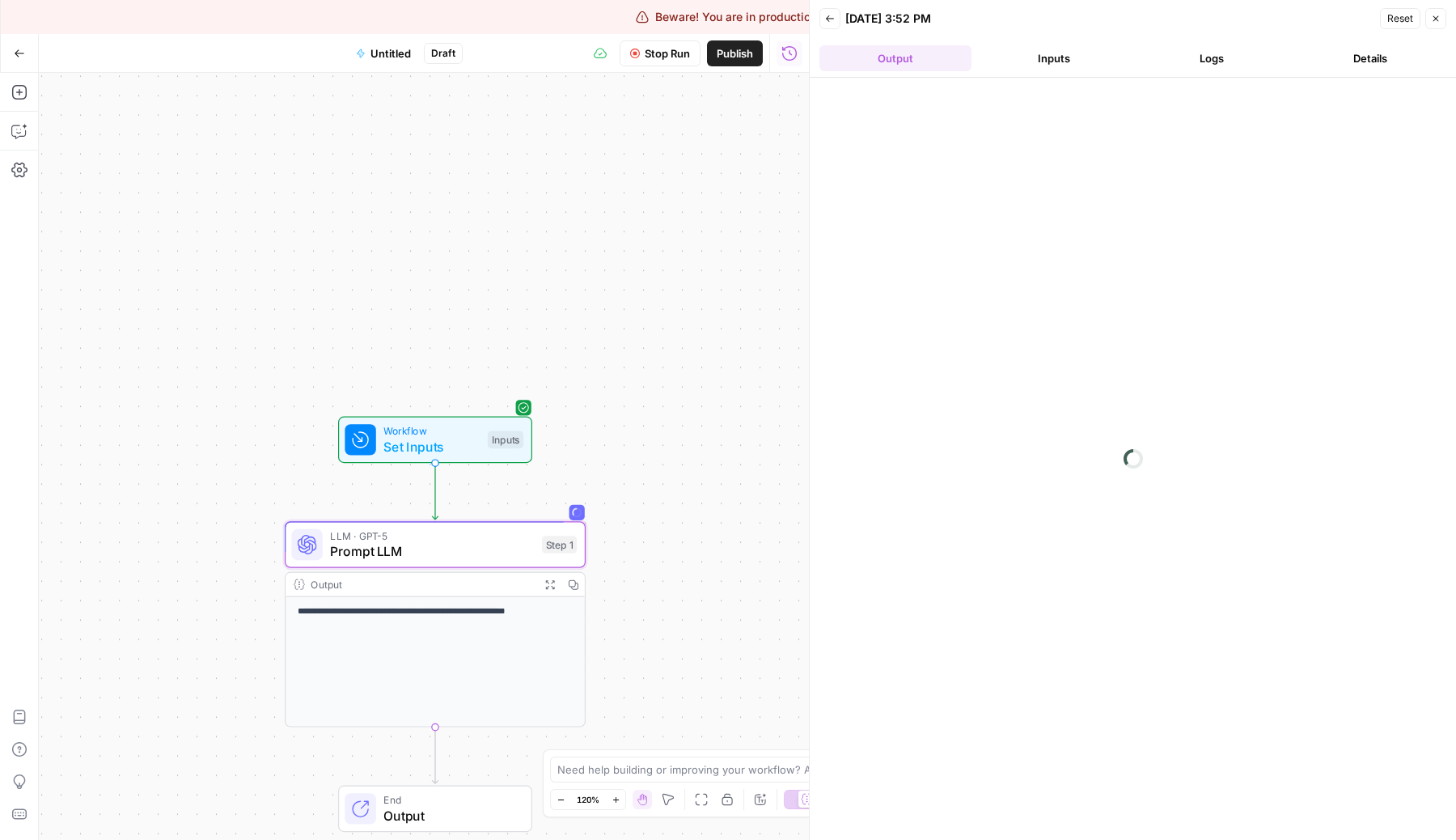
drag, startPoint x: 566, startPoint y: 364, endPoint x: 331, endPoint y: 364, distance: 235.0
click at [330, 364] on div "**********" at bounding box center [424, 456] width 770 height 767
click at [1060, 56] on button "Inputs" at bounding box center [1054, 58] width 152 height 26
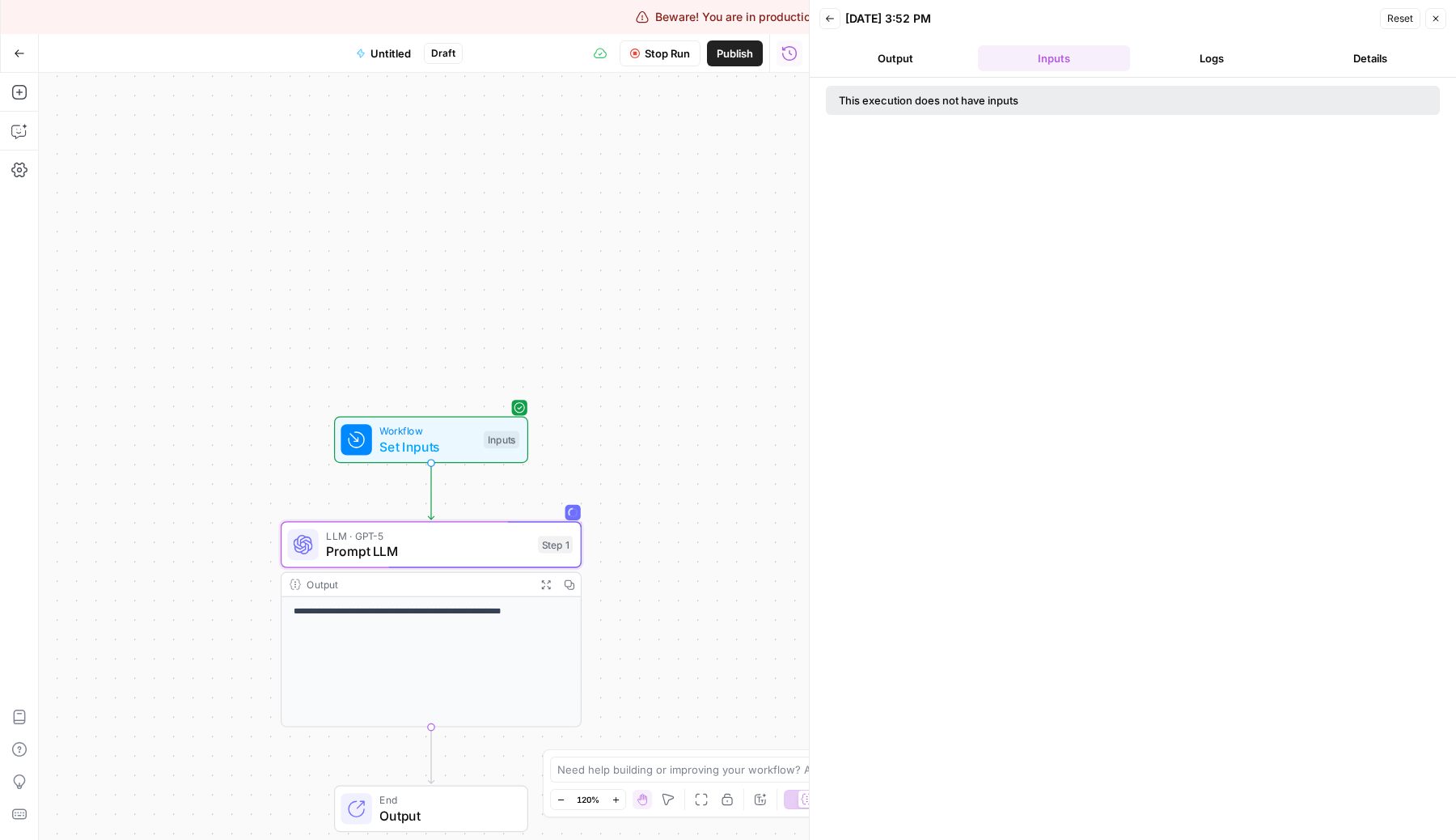
click at [1217, 58] on button "Logs" at bounding box center [1213, 58] width 152 height 26
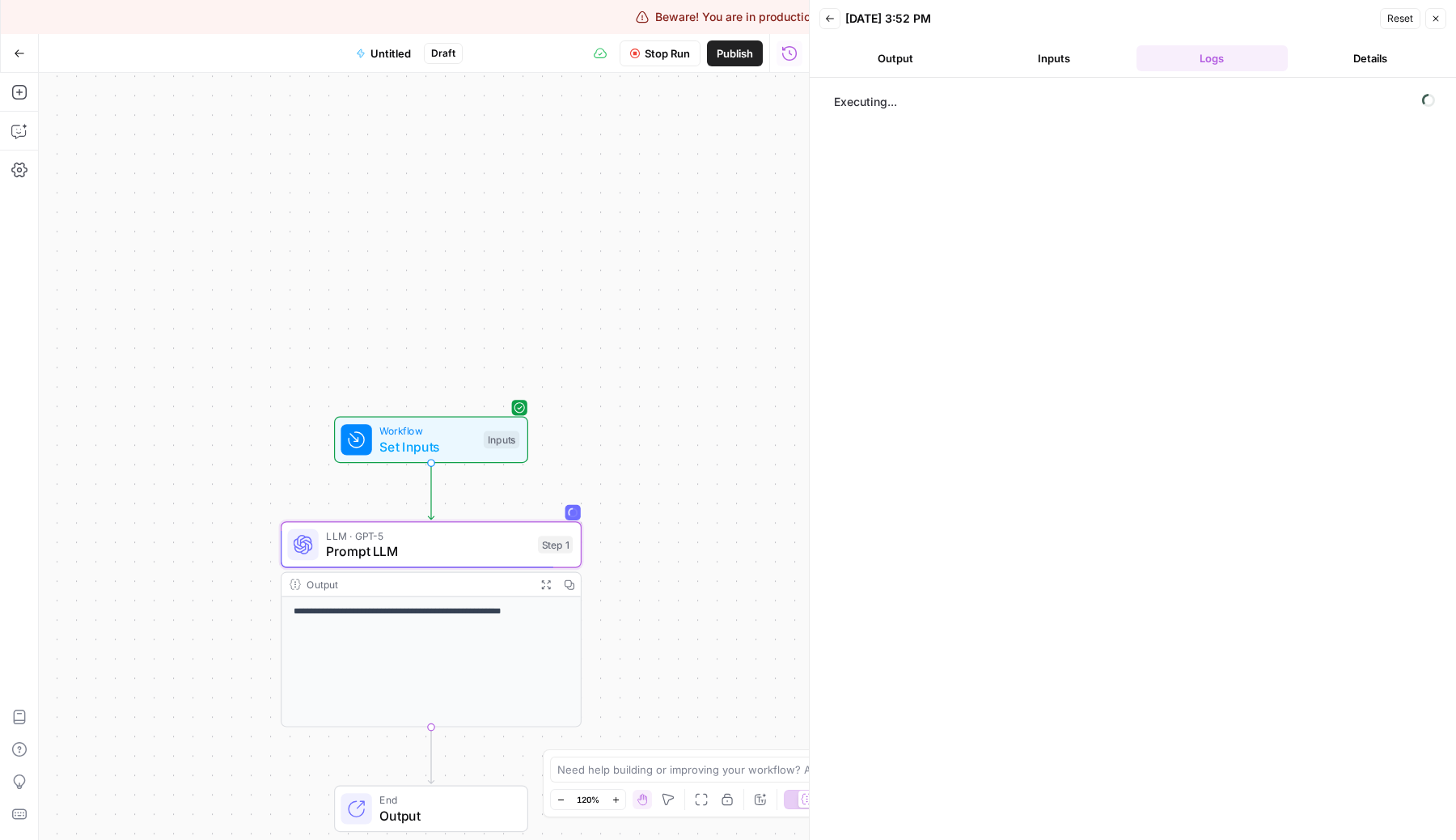
click at [1351, 58] on button "Details" at bounding box center [1370, 58] width 152 height 26
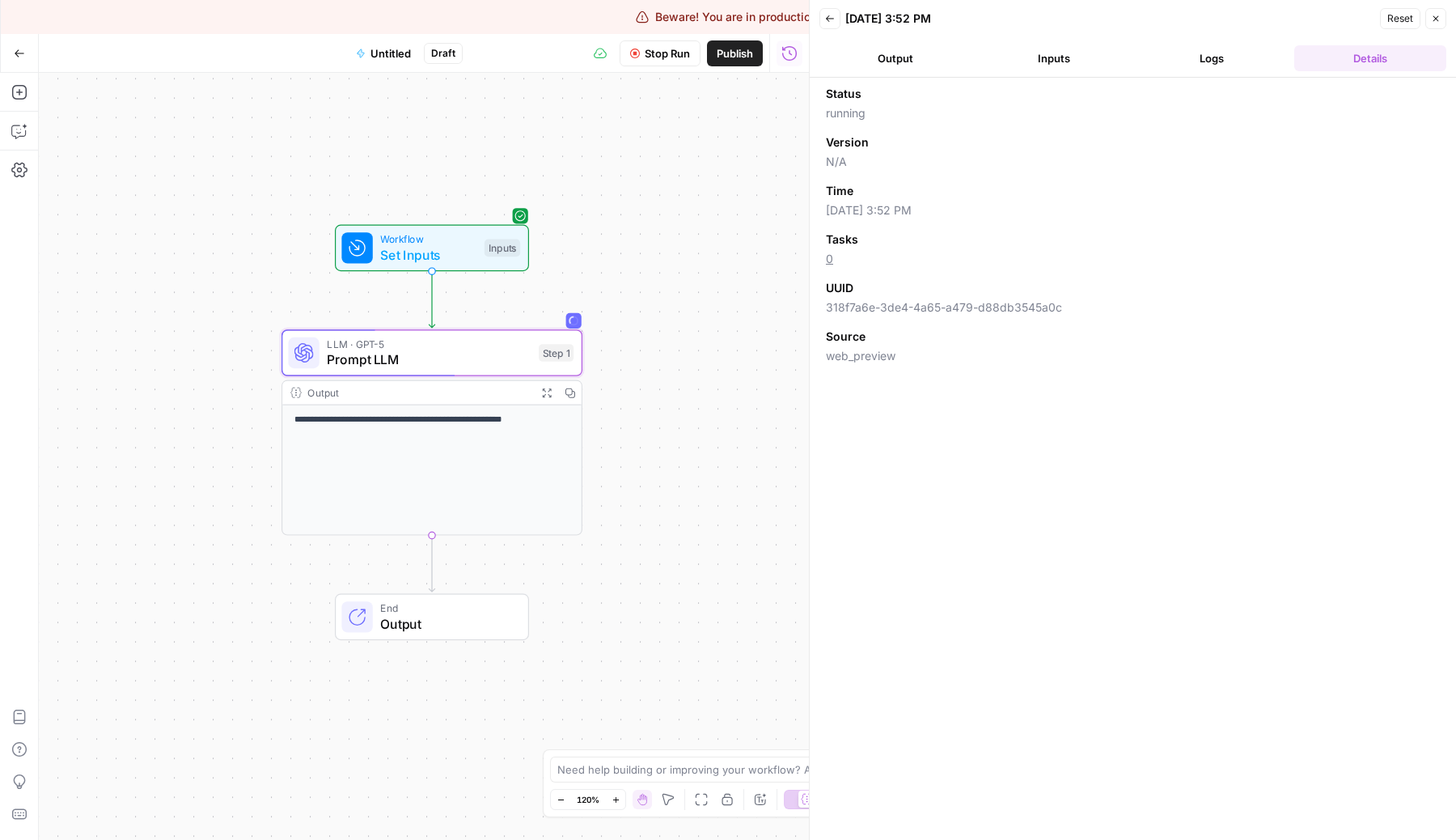
drag, startPoint x: 711, startPoint y: 492, endPoint x: 710, endPoint y: 299, distance: 193.0
click at [710, 299] on div "**********" at bounding box center [424, 456] width 770 height 767
click at [1445, 21] on button "Close" at bounding box center [1436, 19] width 21 height 21
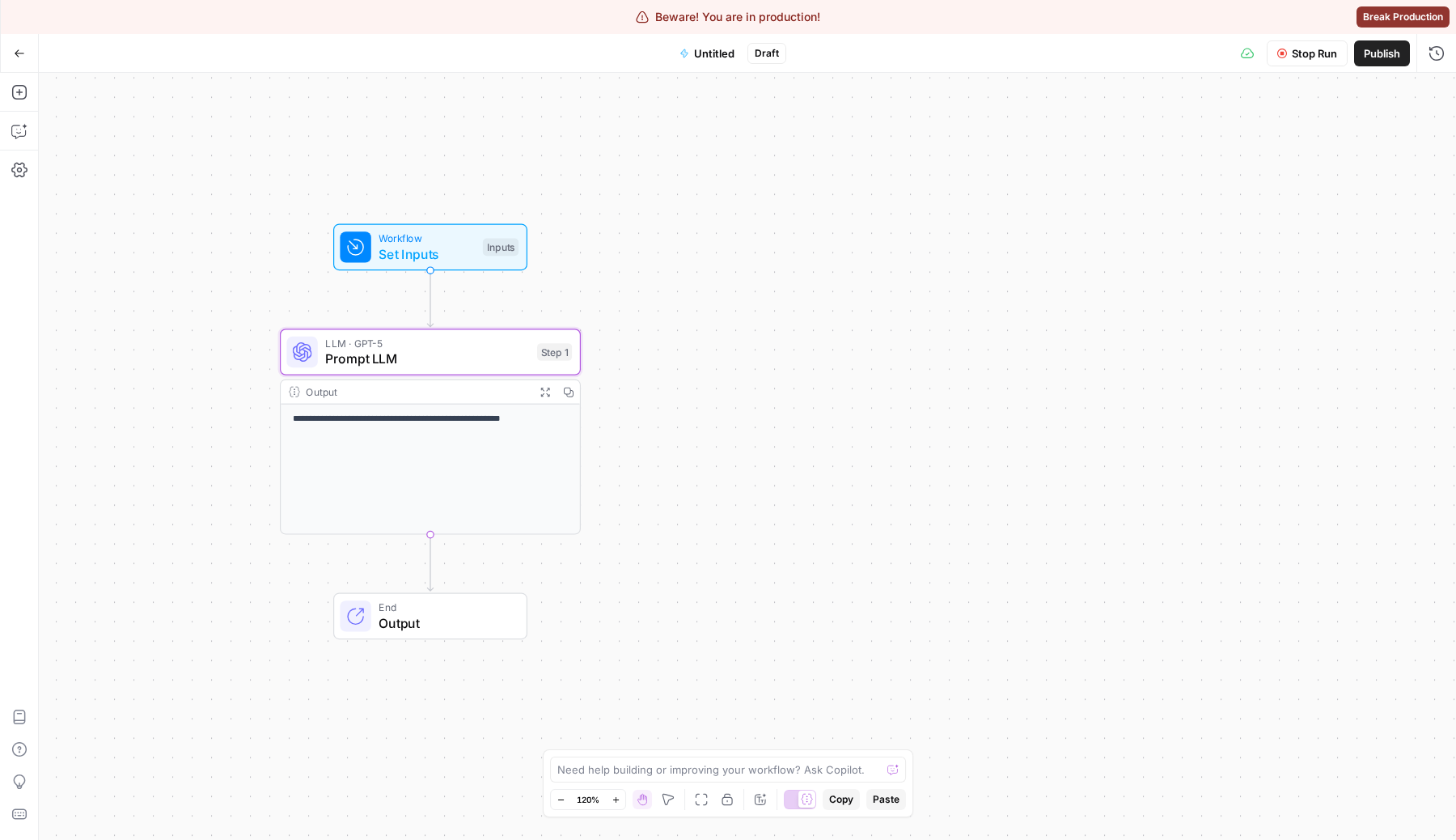
drag, startPoint x: 891, startPoint y: 485, endPoint x: 1176, endPoint y: 486, distance: 285.0
click at [1176, 486] on div "**********" at bounding box center [747, 456] width 1417 height 767
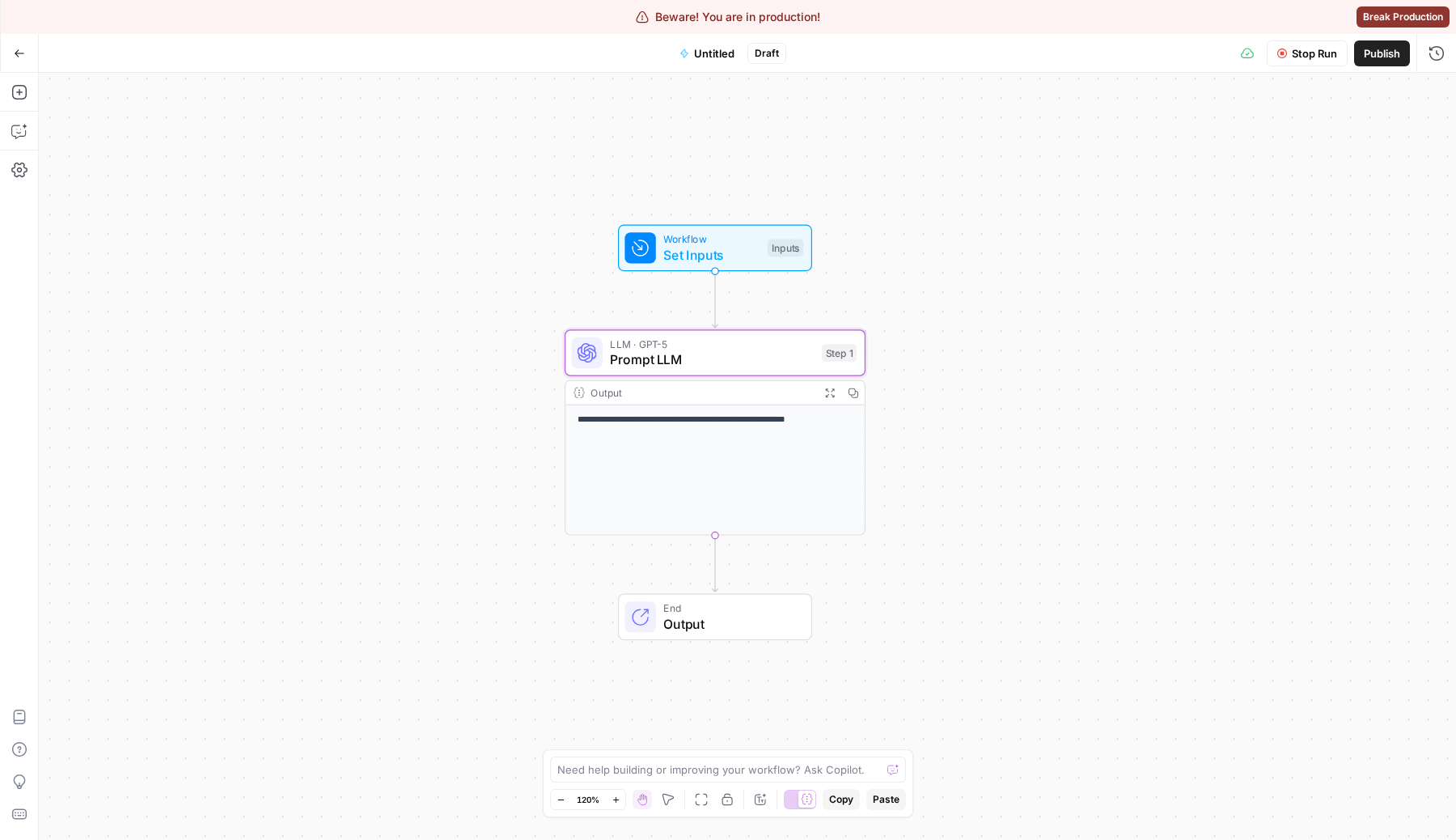
click at [1308, 45] on span "Stop Run" at bounding box center [1314, 54] width 45 height 16
click at [1259, 47] on span "Test Workflow" at bounding box center [1275, 54] width 73 height 16
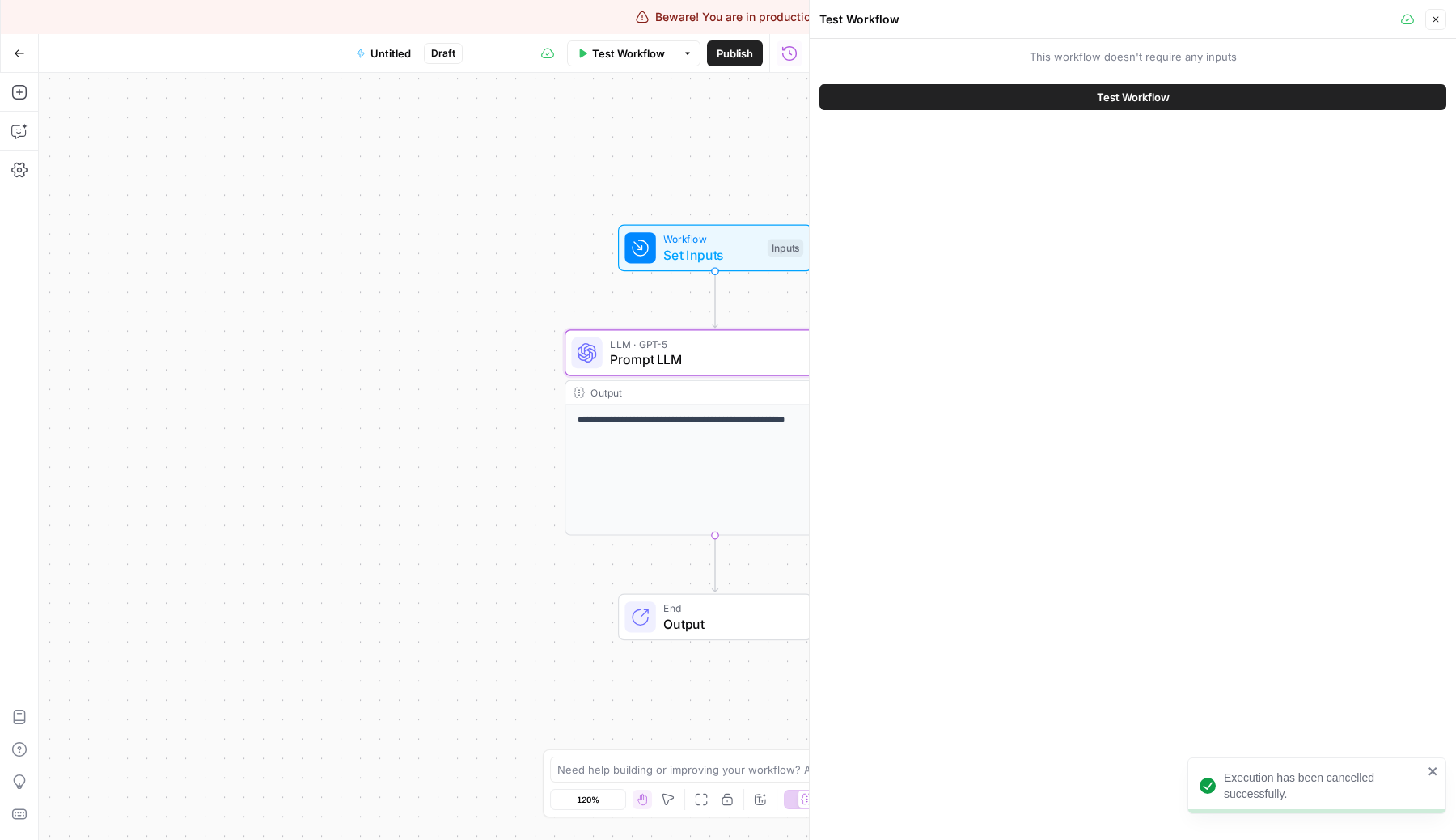
click at [1095, 104] on button "Test Workflow" at bounding box center [1133, 97] width 627 height 26
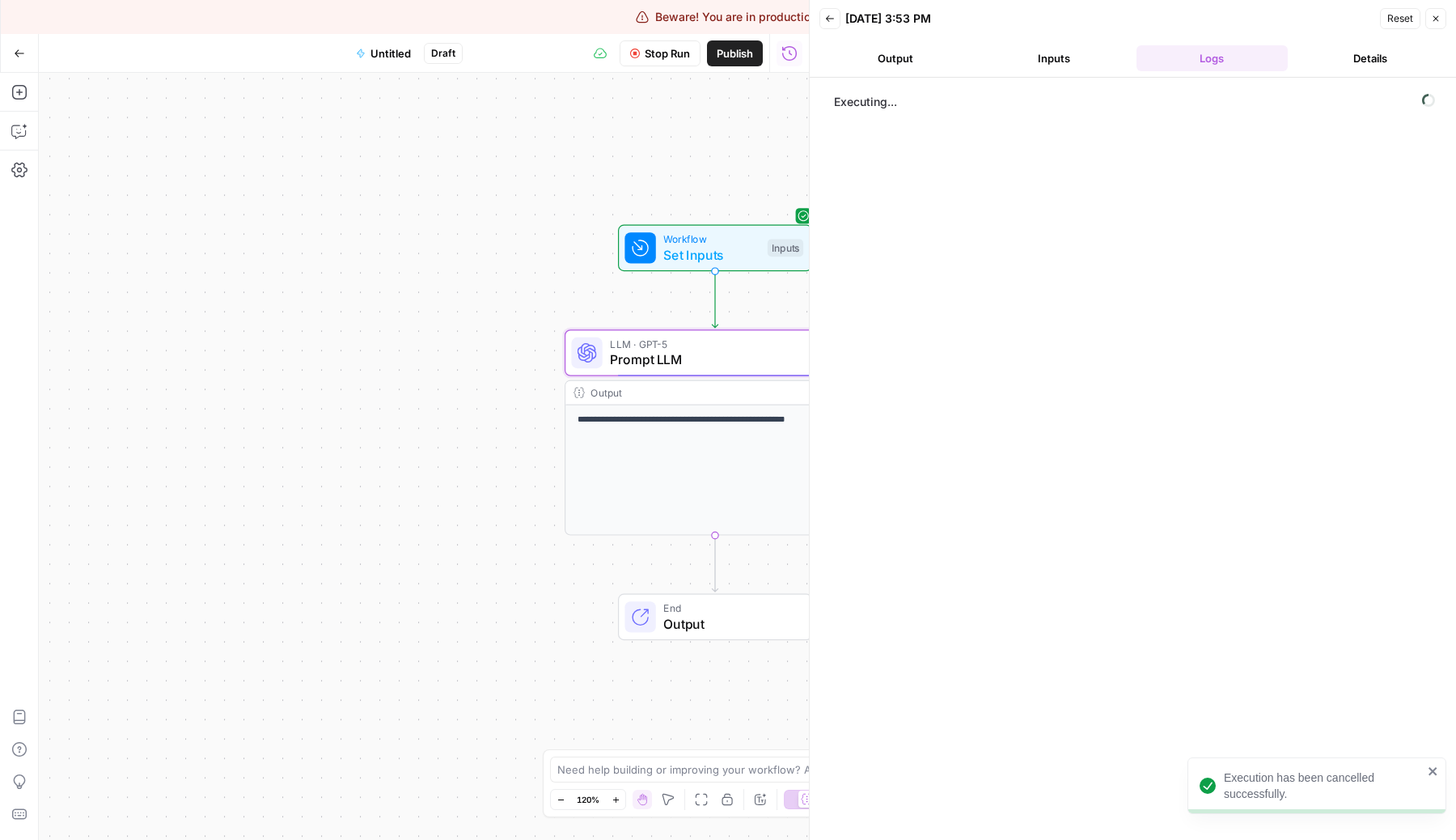
click at [1070, 50] on button "Inputs" at bounding box center [1054, 58] width 152 height 26
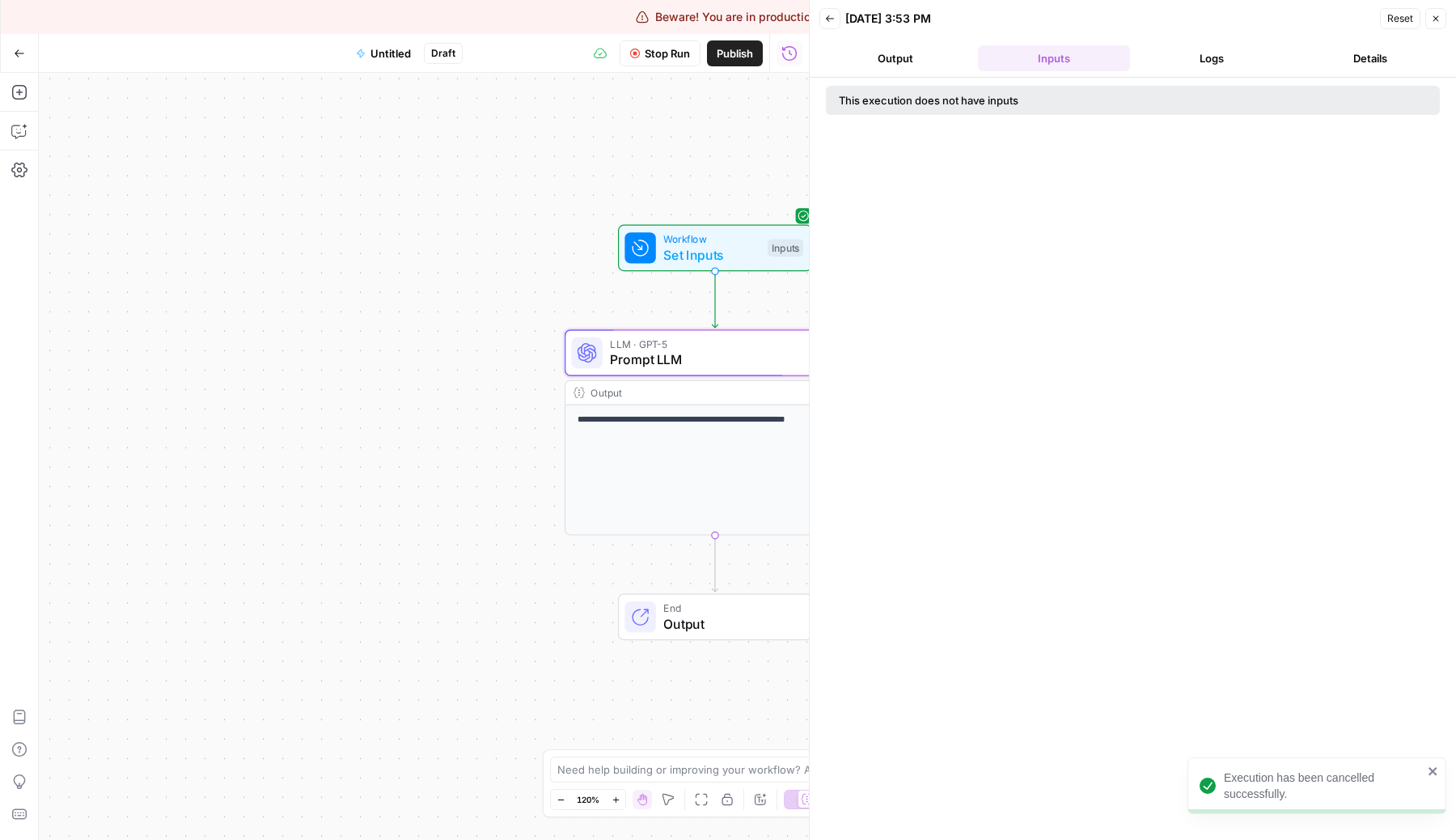
click at [923, 57] on button "Output" at bounding box center [896, 58] width 152 height 26
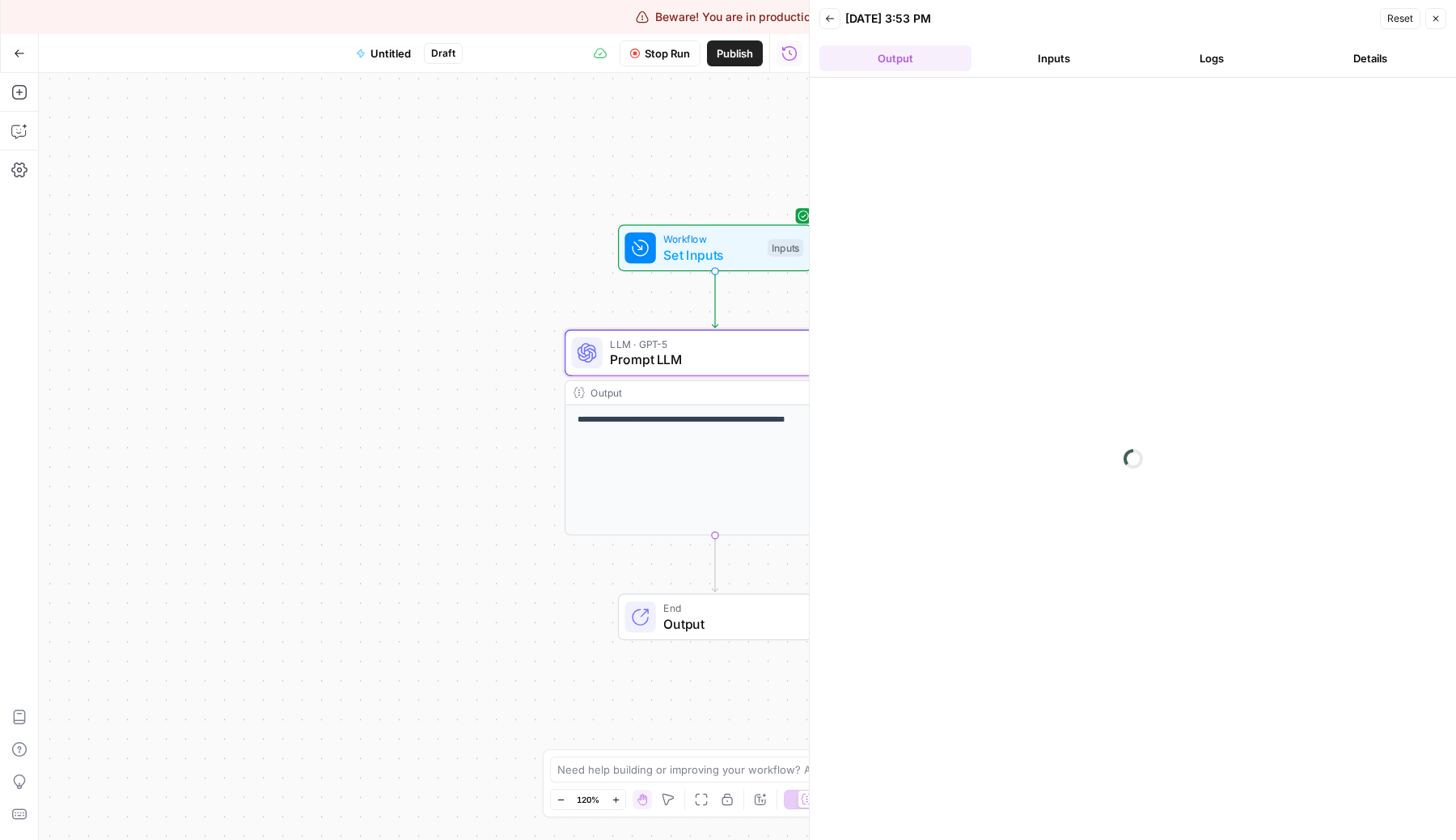
click at [1227, 66] on button "Logs" at bounding box center [1213, 58] width 152 height 26
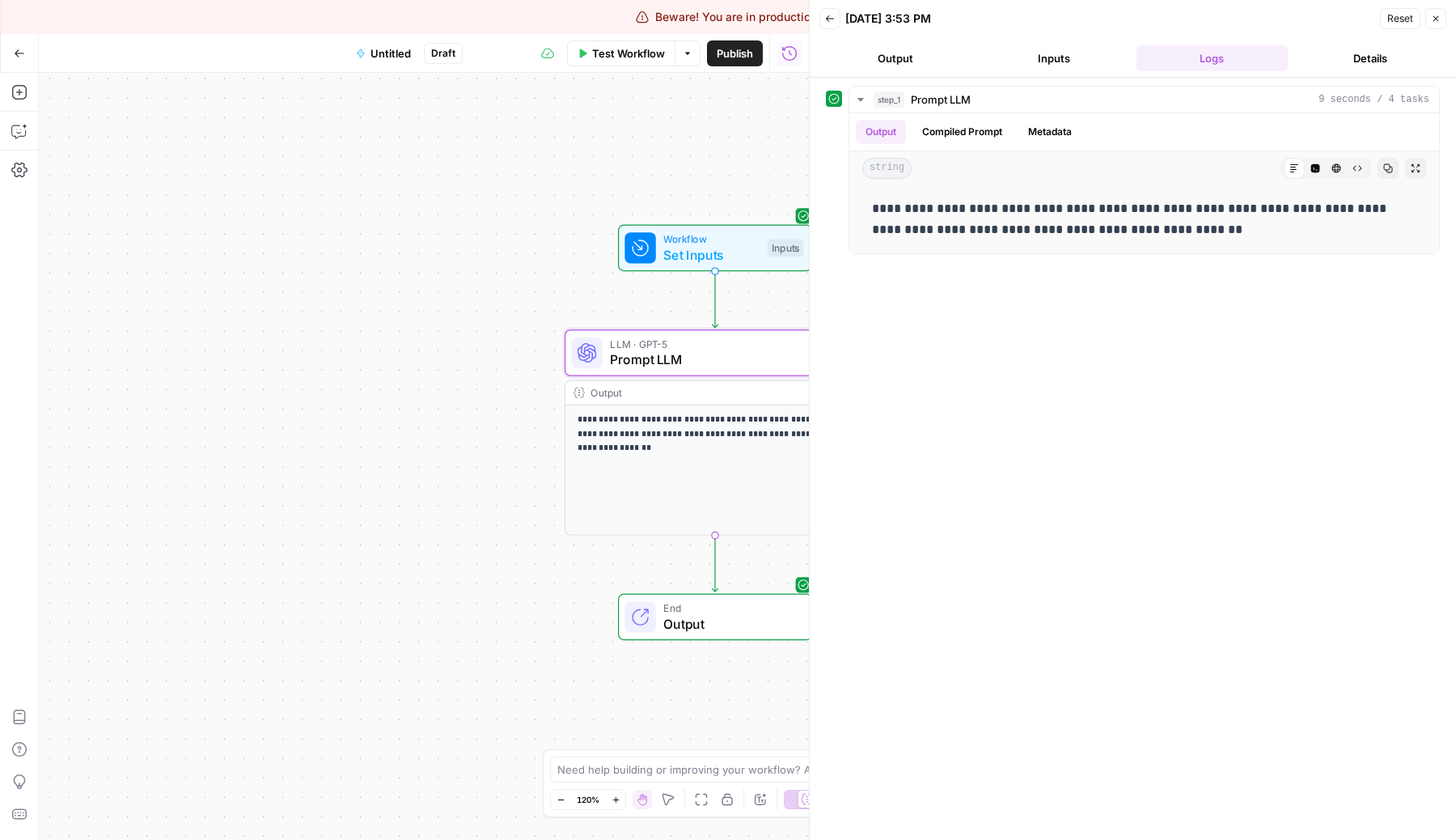
drag, startPoint x: 534, startPoint y: 174, endPoint x: 298, endPoint y: 185, distance: 236.3
click at [298, 185] on div "**********" at bounding box center [424, 456] width 770 height 767
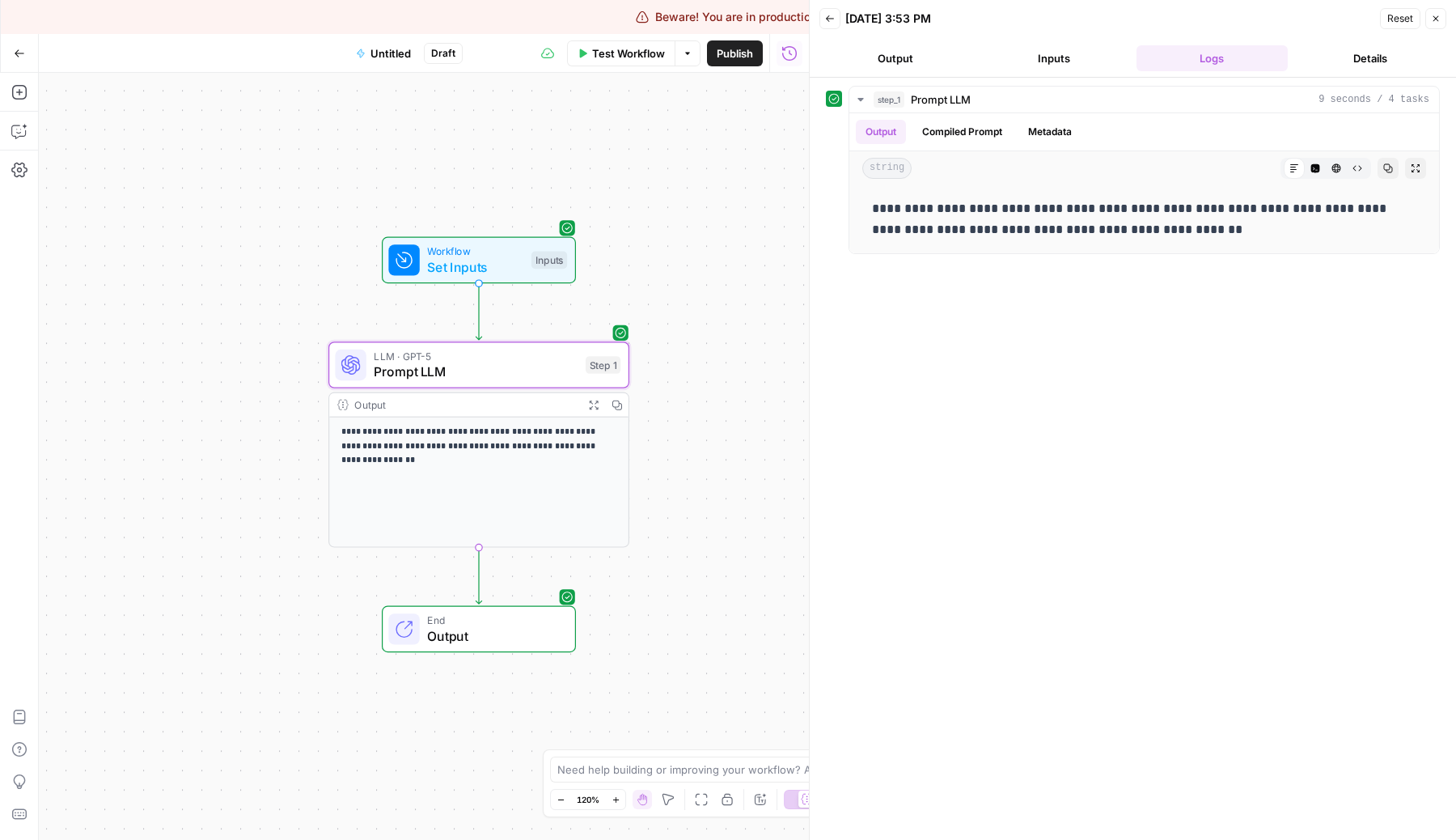
click at [1381, 41] on header "Back [DATE] 3:53 PM Reset Close Output Inputs Logs Details" at bounding box center [1133, 39] width 646 height 78
click at [1363, 52] on button "Details" at bounding box center [1370, 58] width 152 height 26
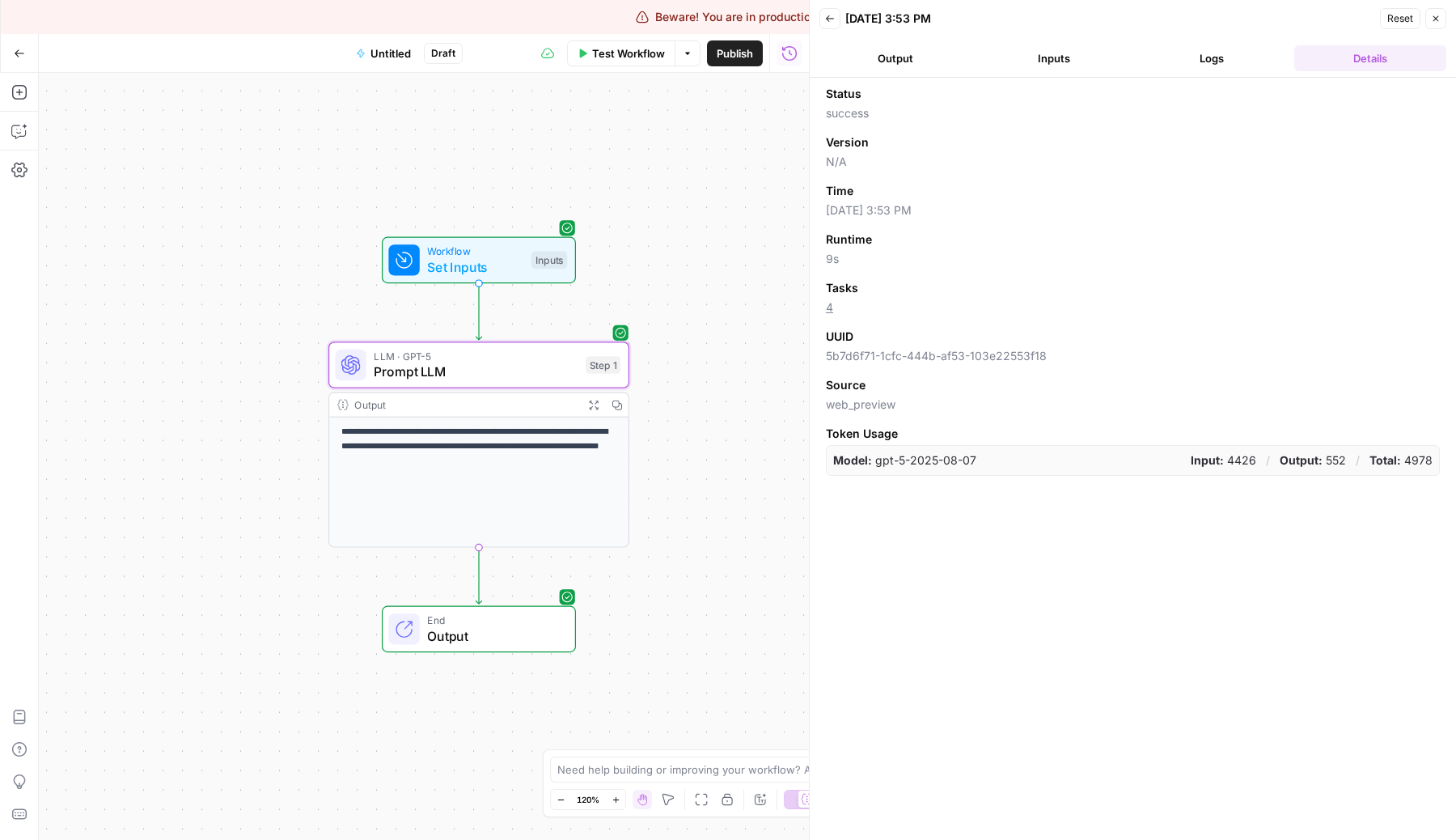
drag, startPoint x: 1045, startPoint y: 392, endPoint x: 860, endPoint y: 46, distance: 392.4
click at [860, 46] on div "Back [DATE] 3:53 PM Reset Close Output Inputs Logs Details Status success Versi…" at bounding box center [1133, 420] width 647 height 840
click at [642, 328] on div "**********" at bounding box center [424, 456] width 770 height 767
click at [329, 238] on div "Workflow Set Inputs Inputs Test Step" at bounding box center [478, 260] width 301 height 47
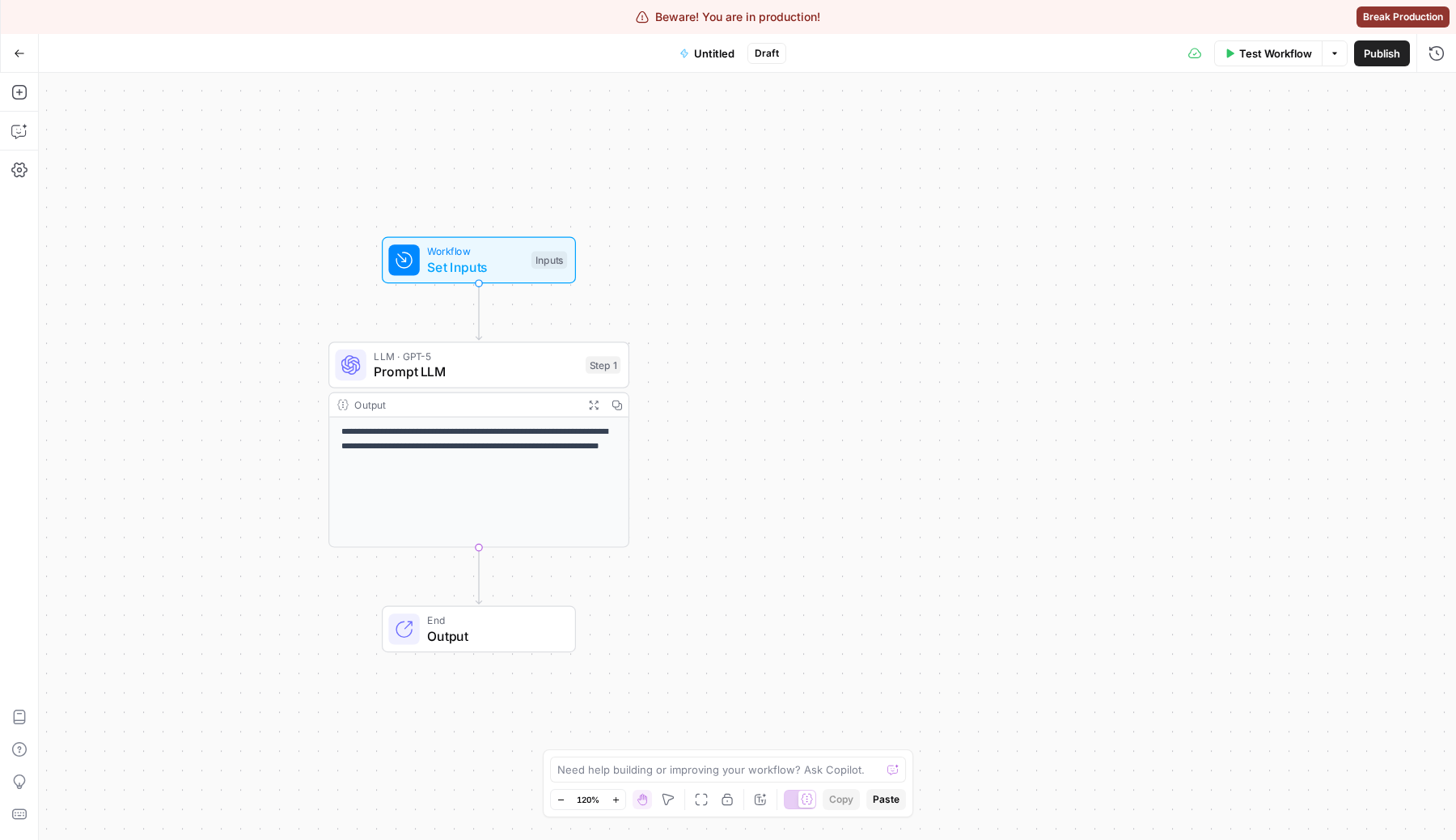
click at [1146, 156] on div "**********" at bounding box center [747, 456] width 1417 height 767
